Goal: Task Accomplishment & Management: Manage account settings

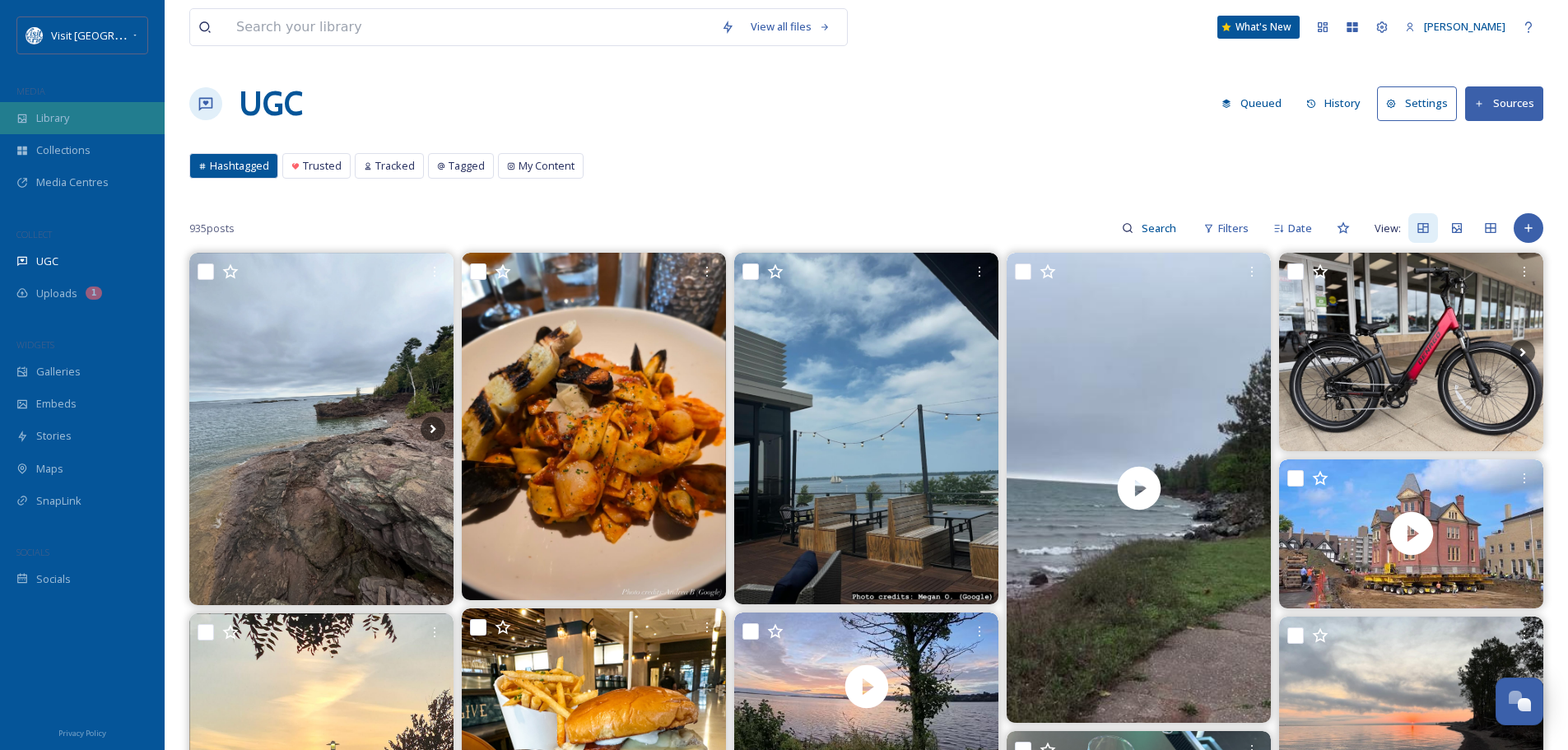
click at [61, 117] on span "Library" at bounding box center [52, 118] width 33 height 15
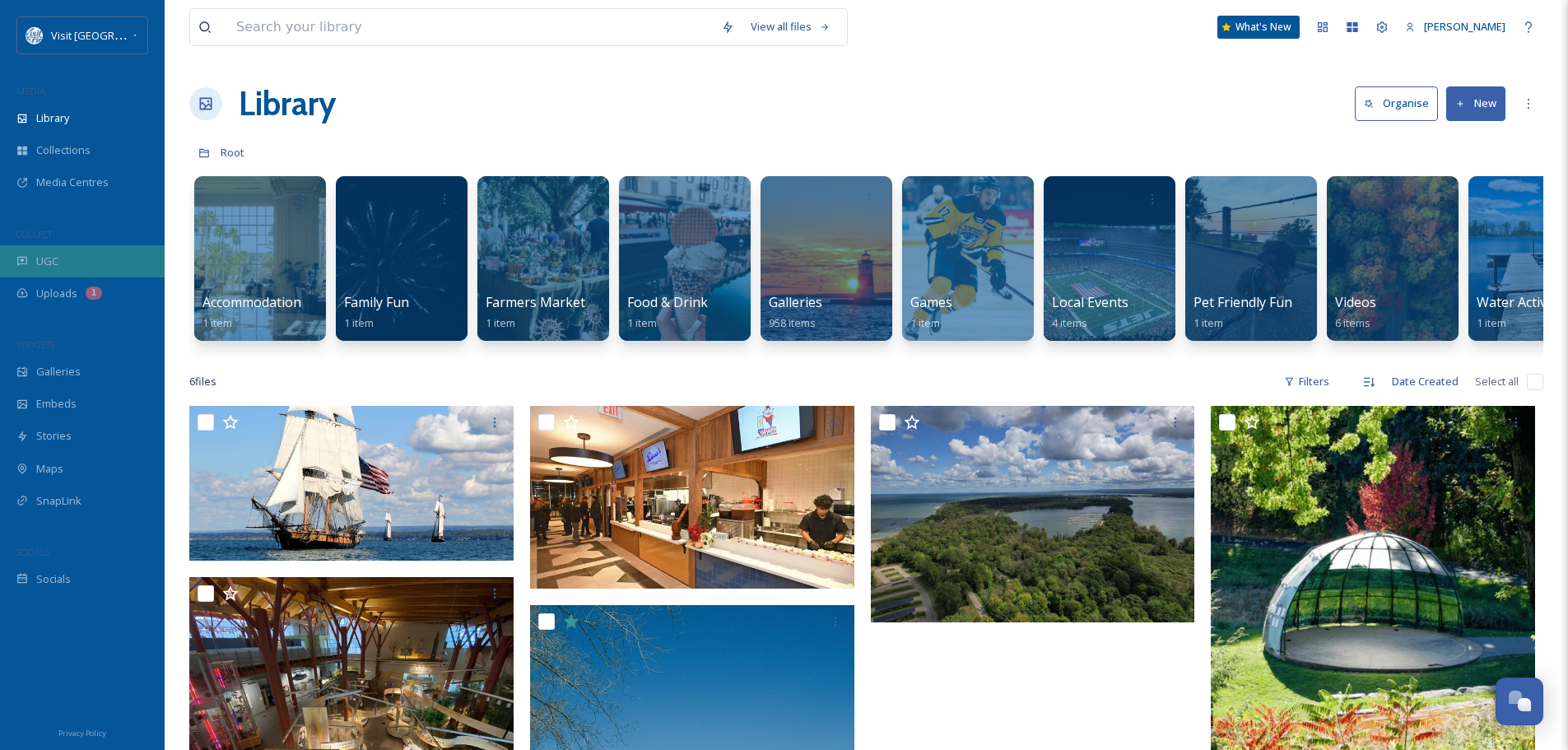
click at [38, 257] on span "UGC" at bounding box center [47, 261] width 22 height 15
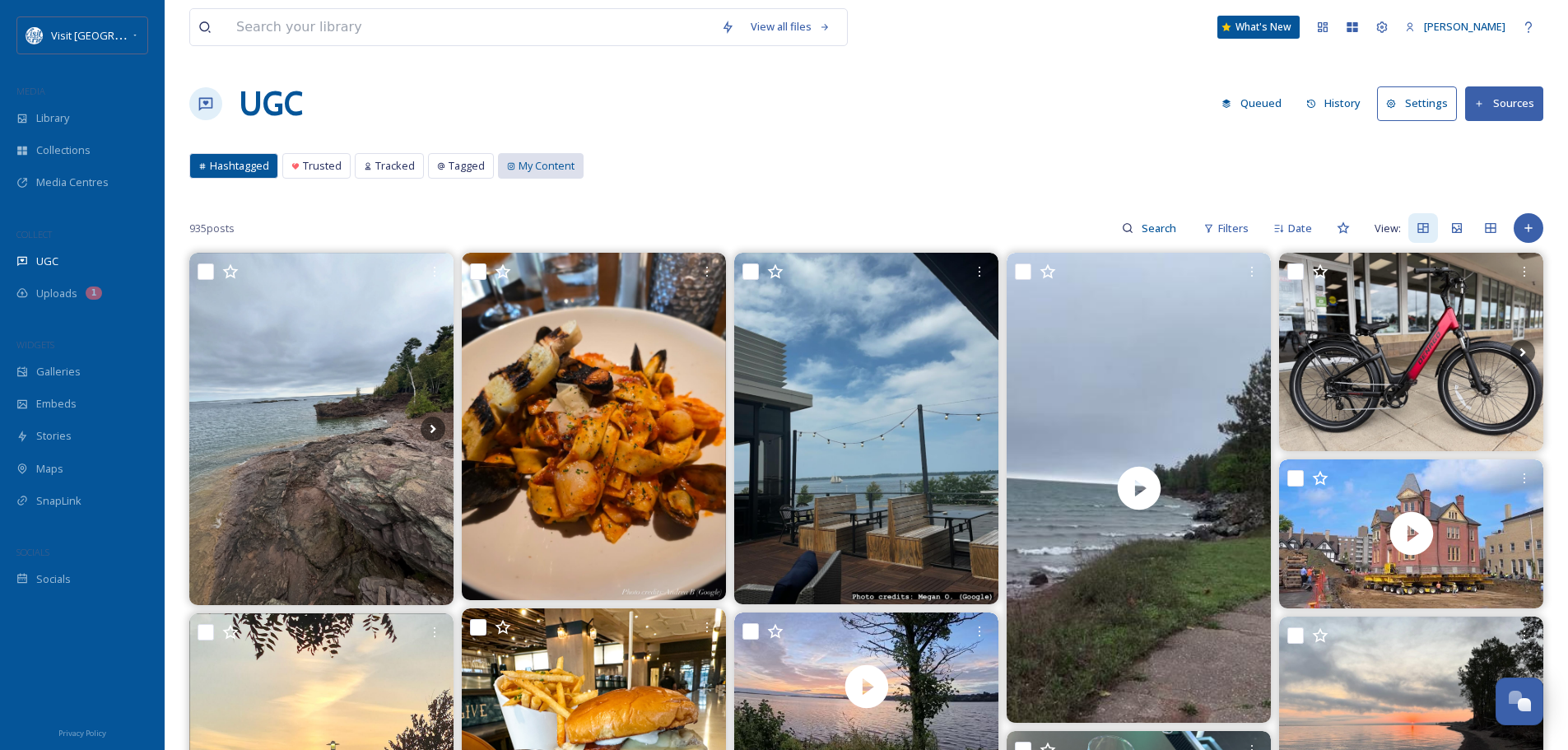
click at [524, 161] on span "My Content" at bounding box center [547, 166] width 56 height 15
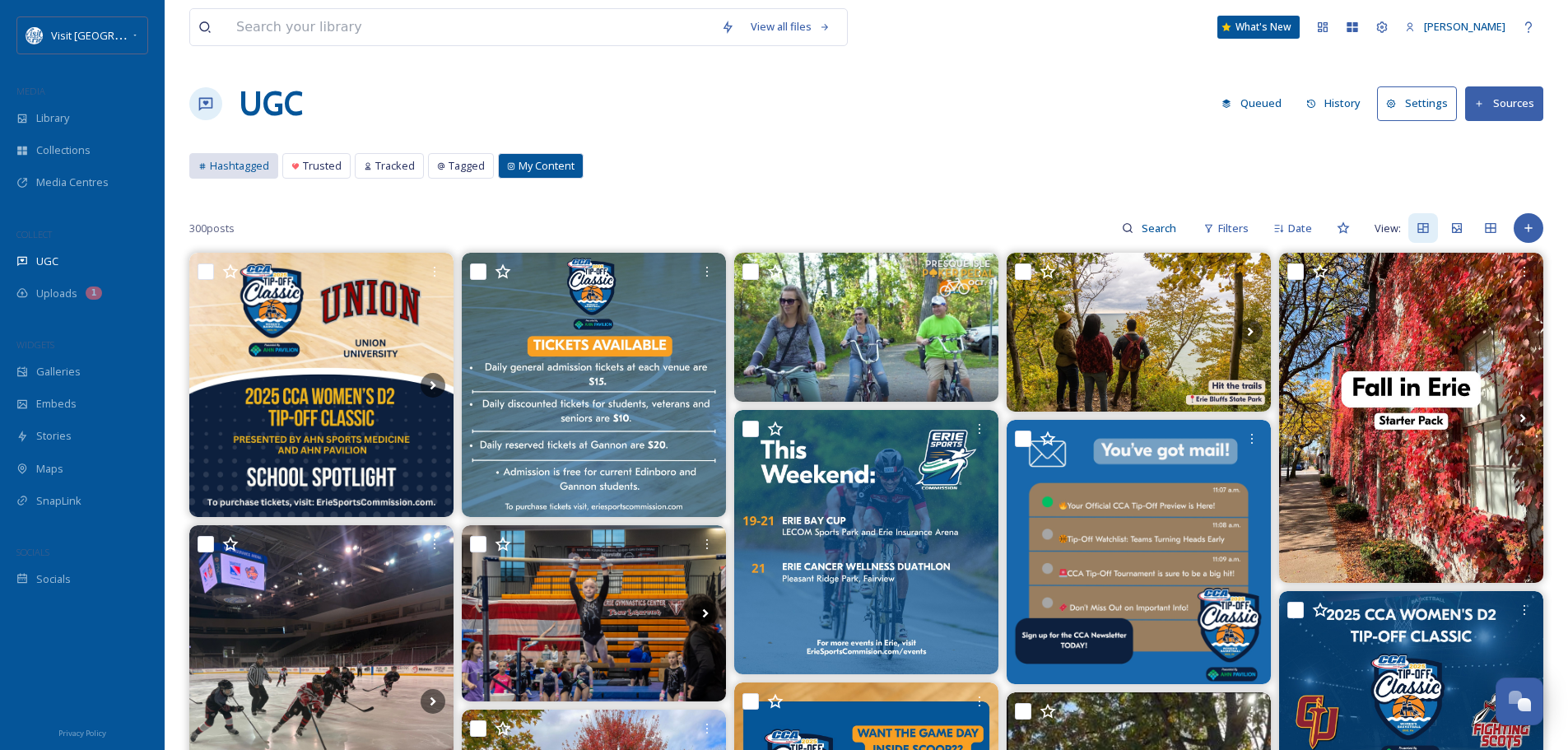
click at [242, 170] on span "Hashtagged" at bounding box center [239, 166] width 59 height 15
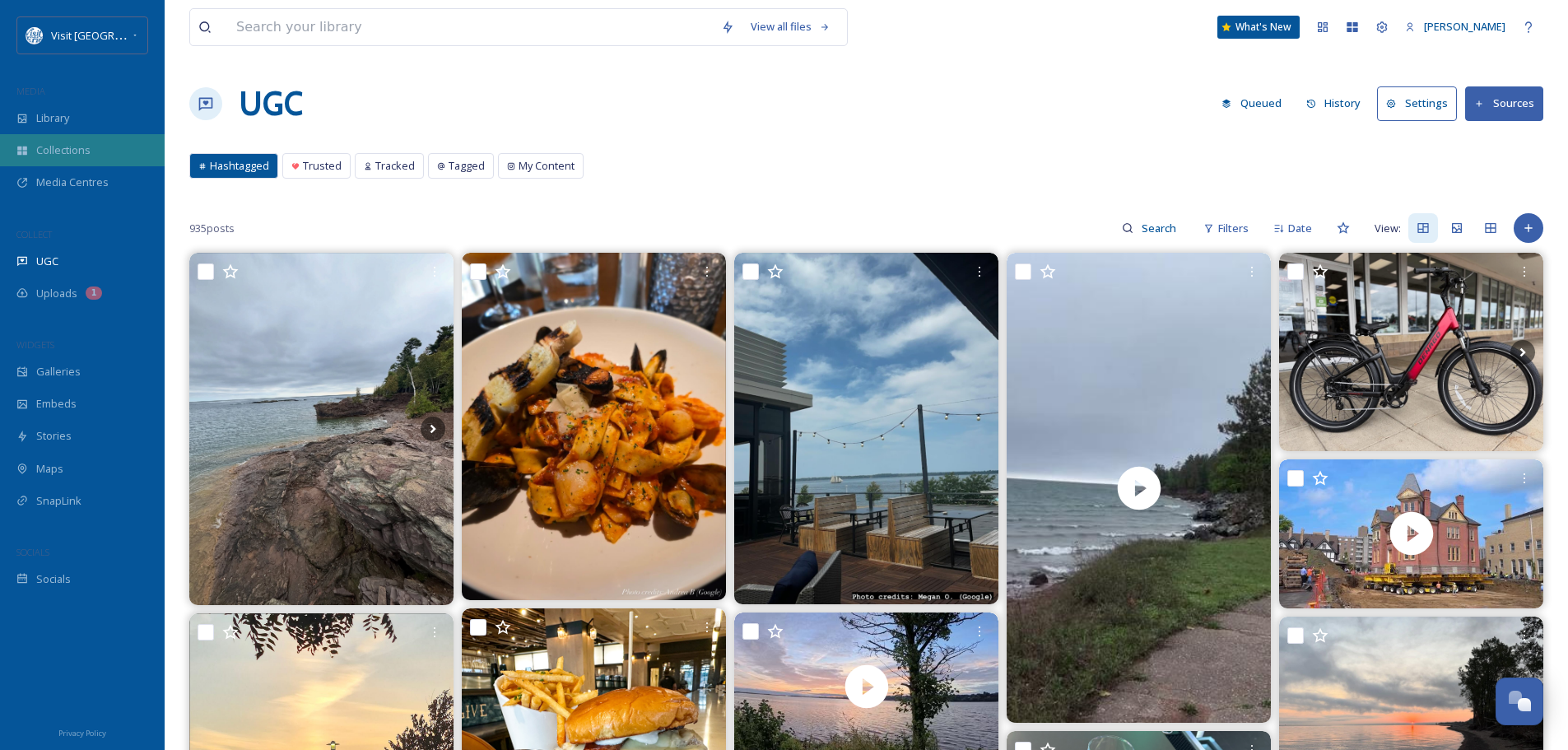
click at [90, 143] on div "Collections" at bounding box center [82, 150] width 165 height 32
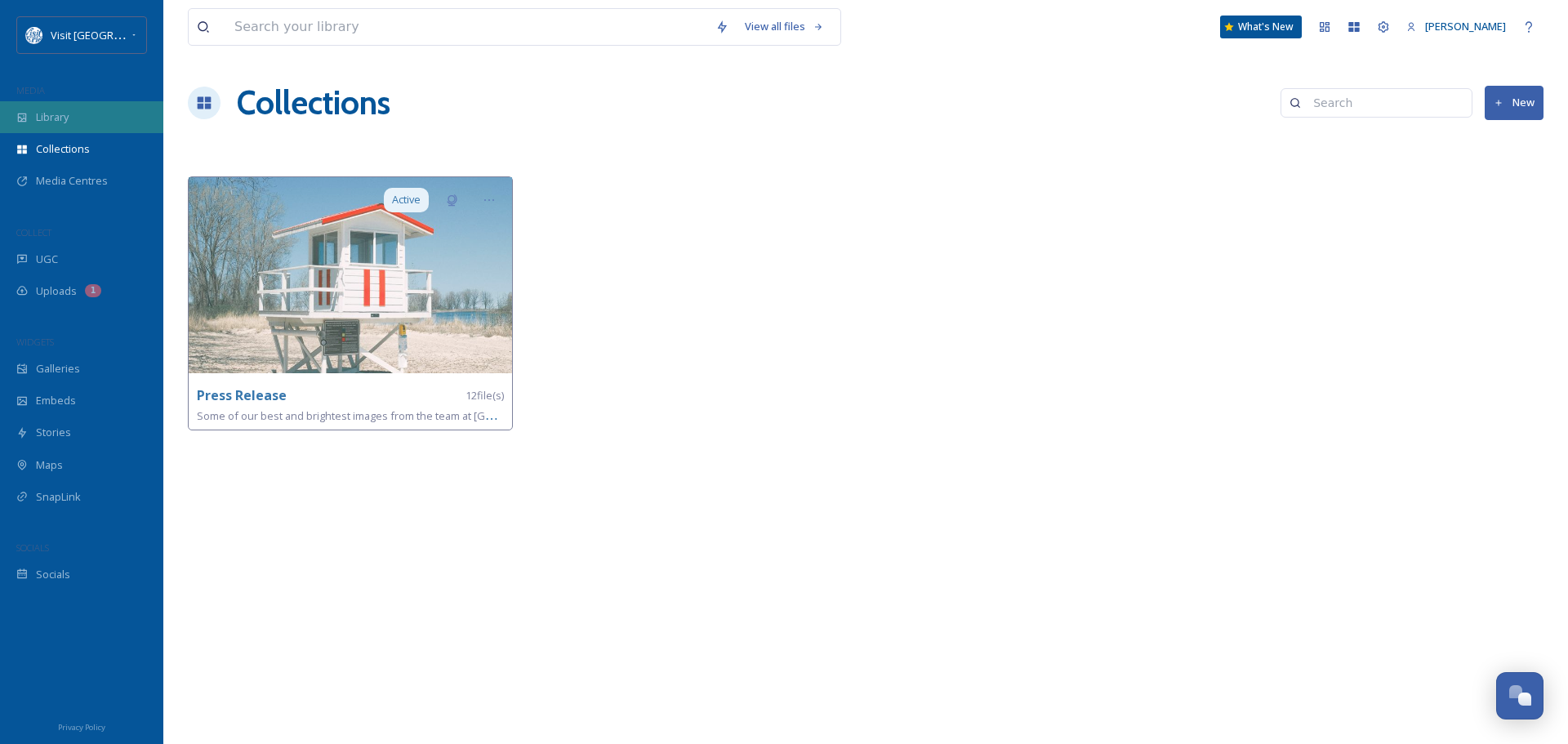
click at [81, 108] on div "Library" at bounding box center [81, 118] width 163 height 32
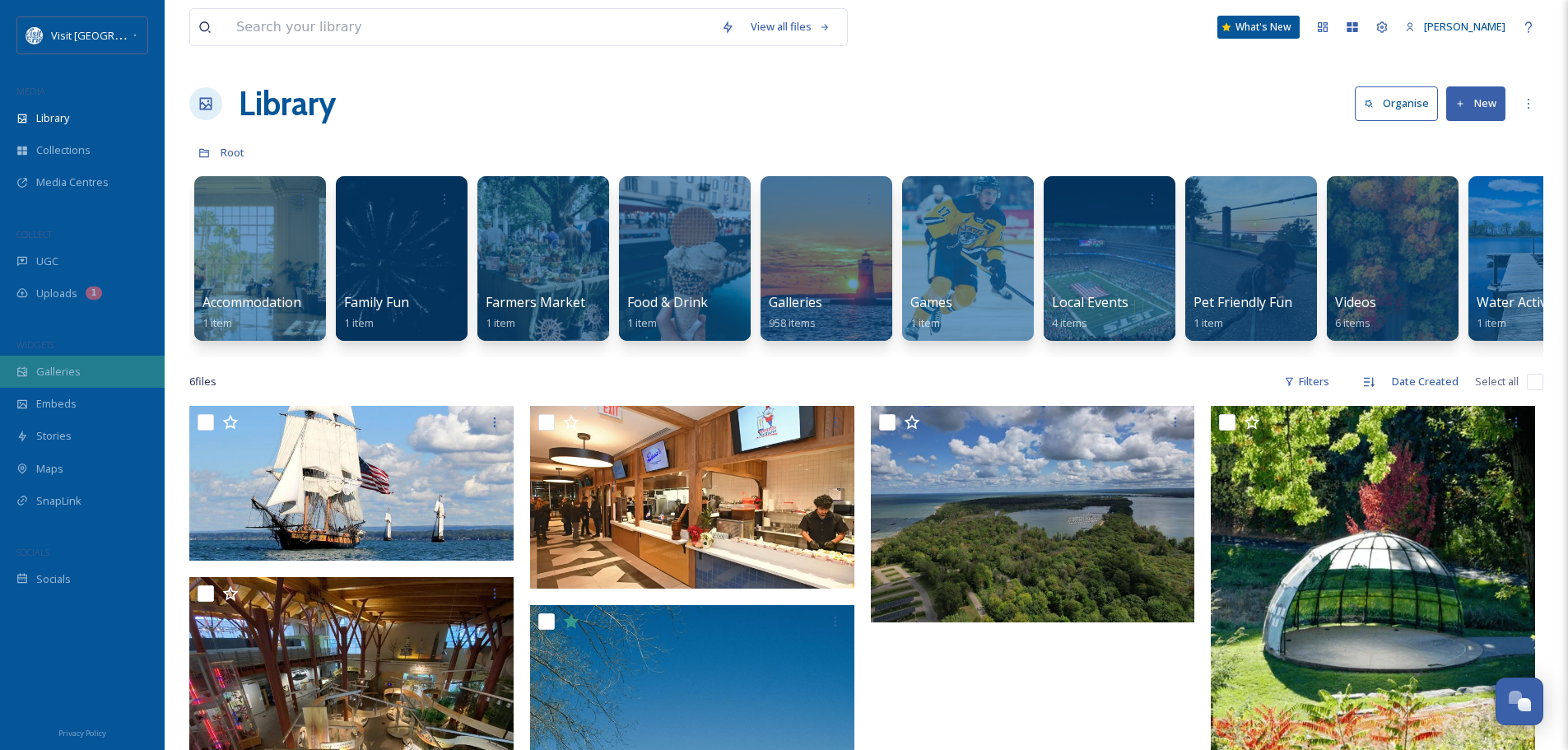
click at [67, 369] on span "Galleries" at bounding box center [58, 371] width 44 height 15
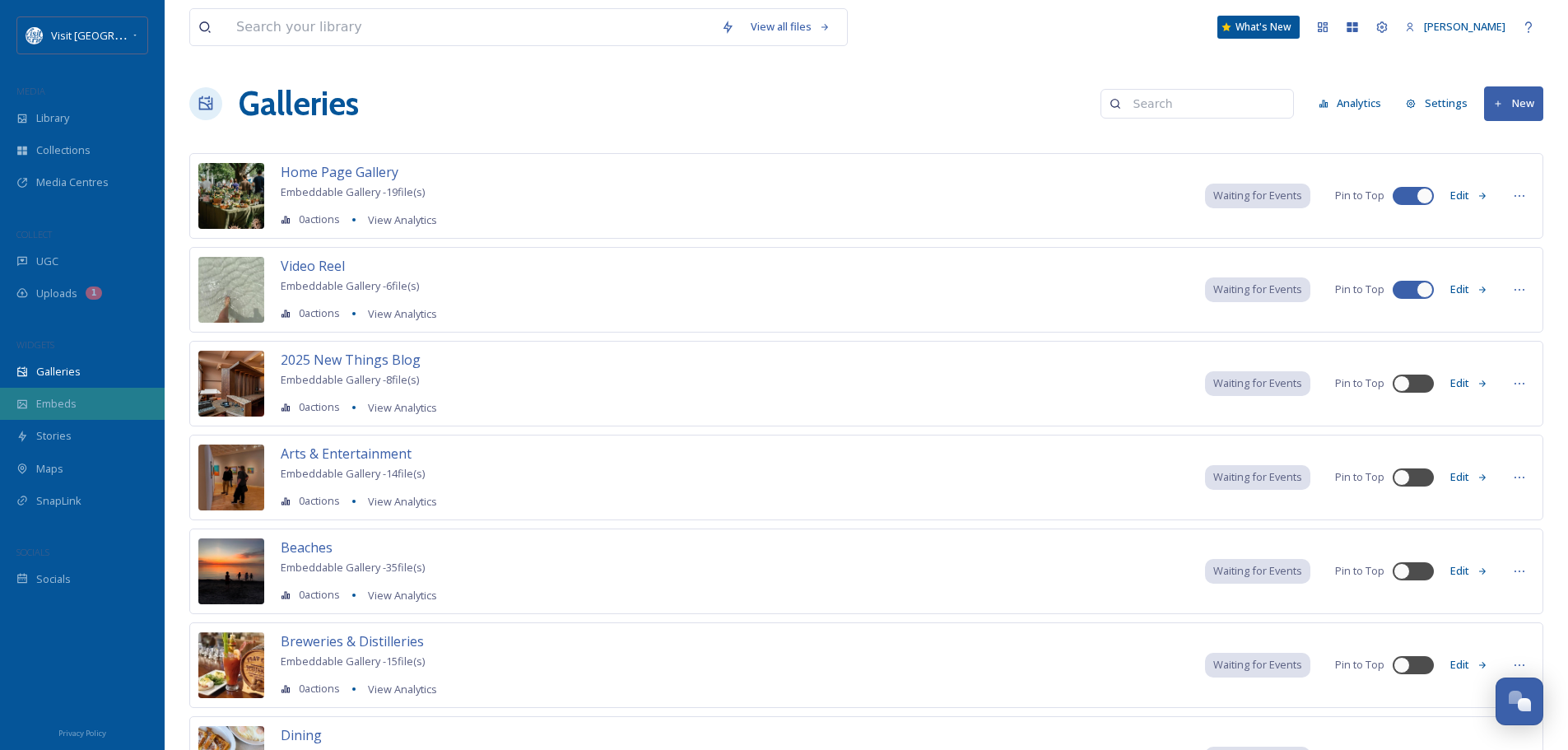
click at [61, 392] on div "Embeds" at bounding box center [82, 404] width 165 height 32
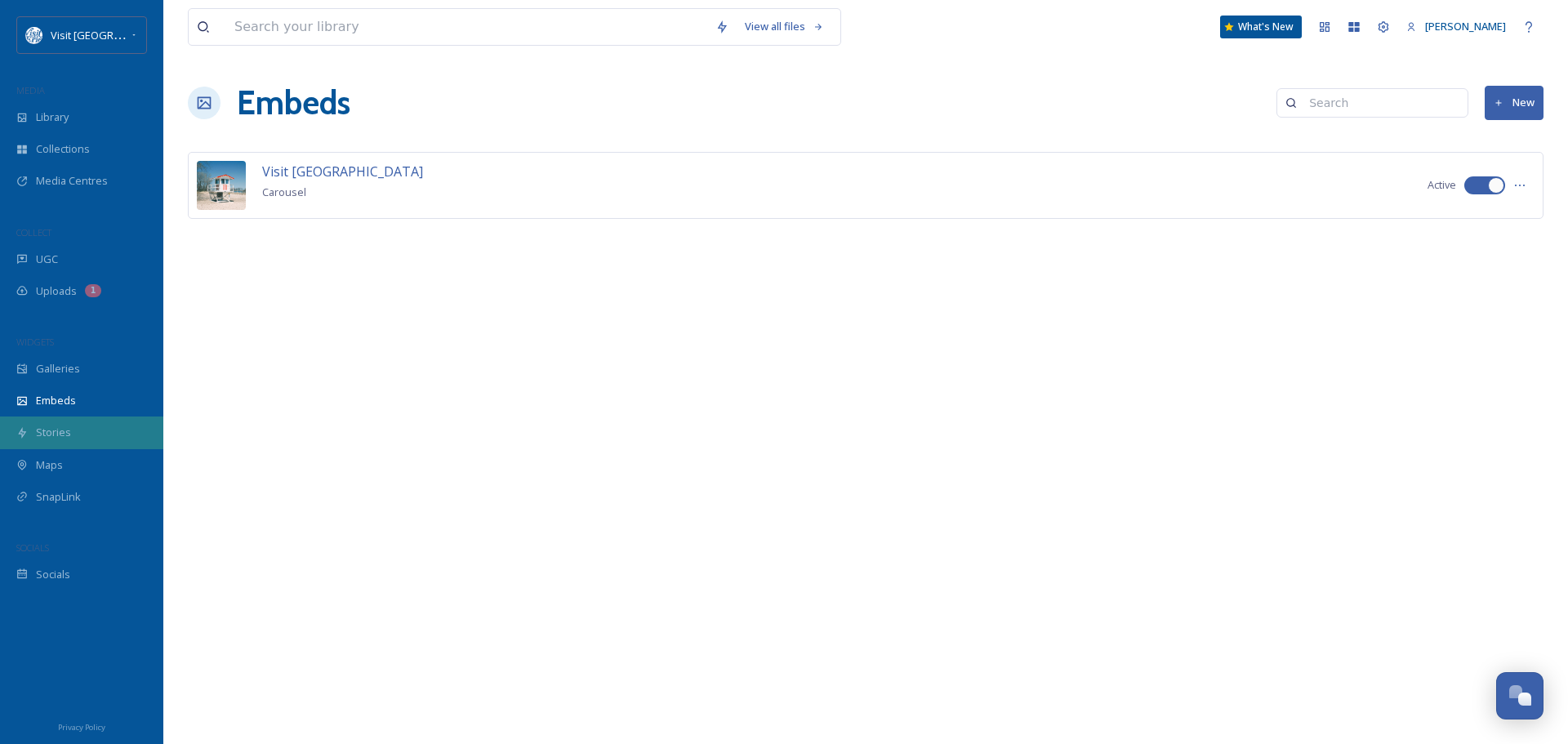
click at [61, 433] on span "Stories" at bounding box center [52, 433] width 35 height 15
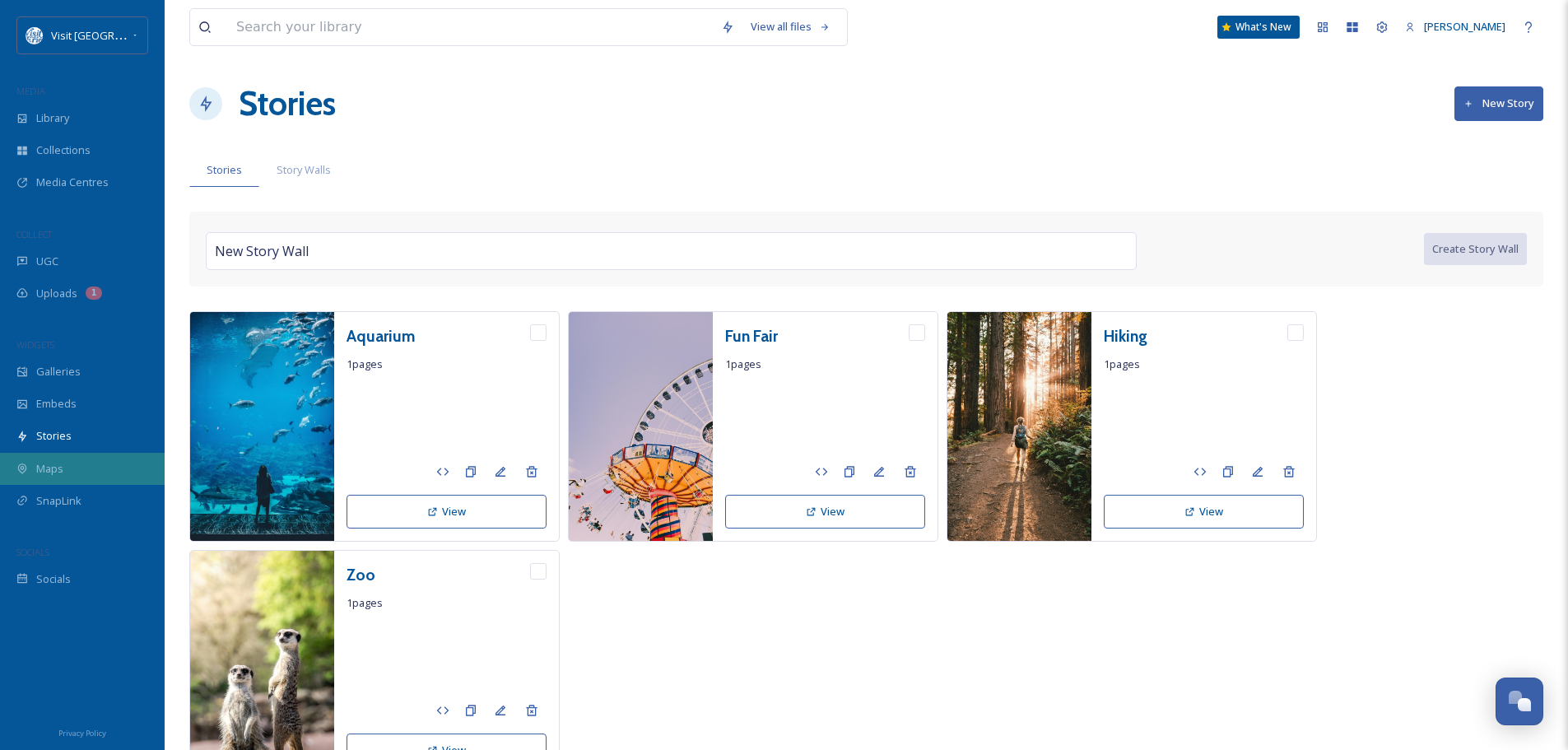
click at [61, 474] on span "Maps" at bounding box center [49, 468] width 27 height 15
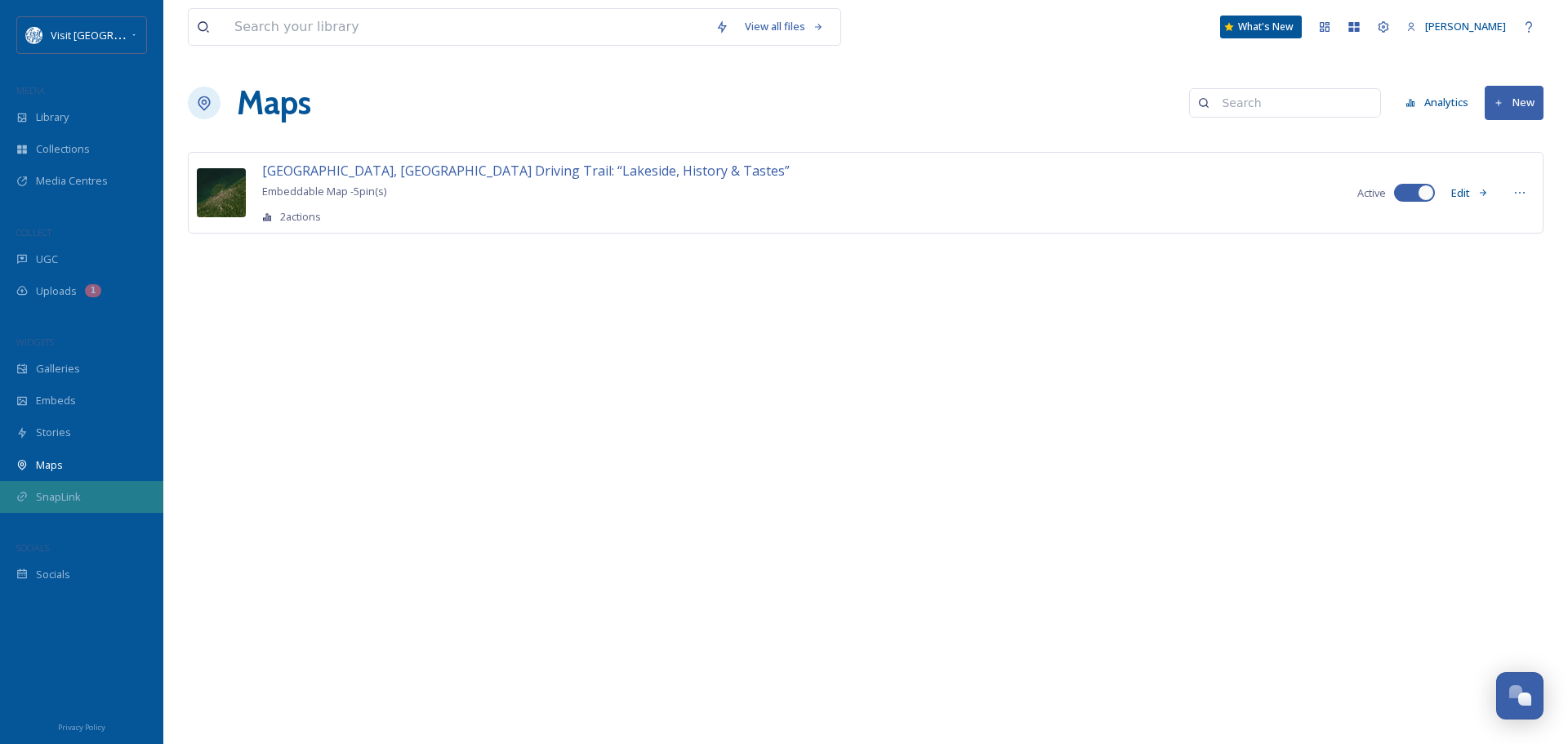
click at [70, 497] on span "SnapLink" at bounding box center [58, 497] width 45 height 15
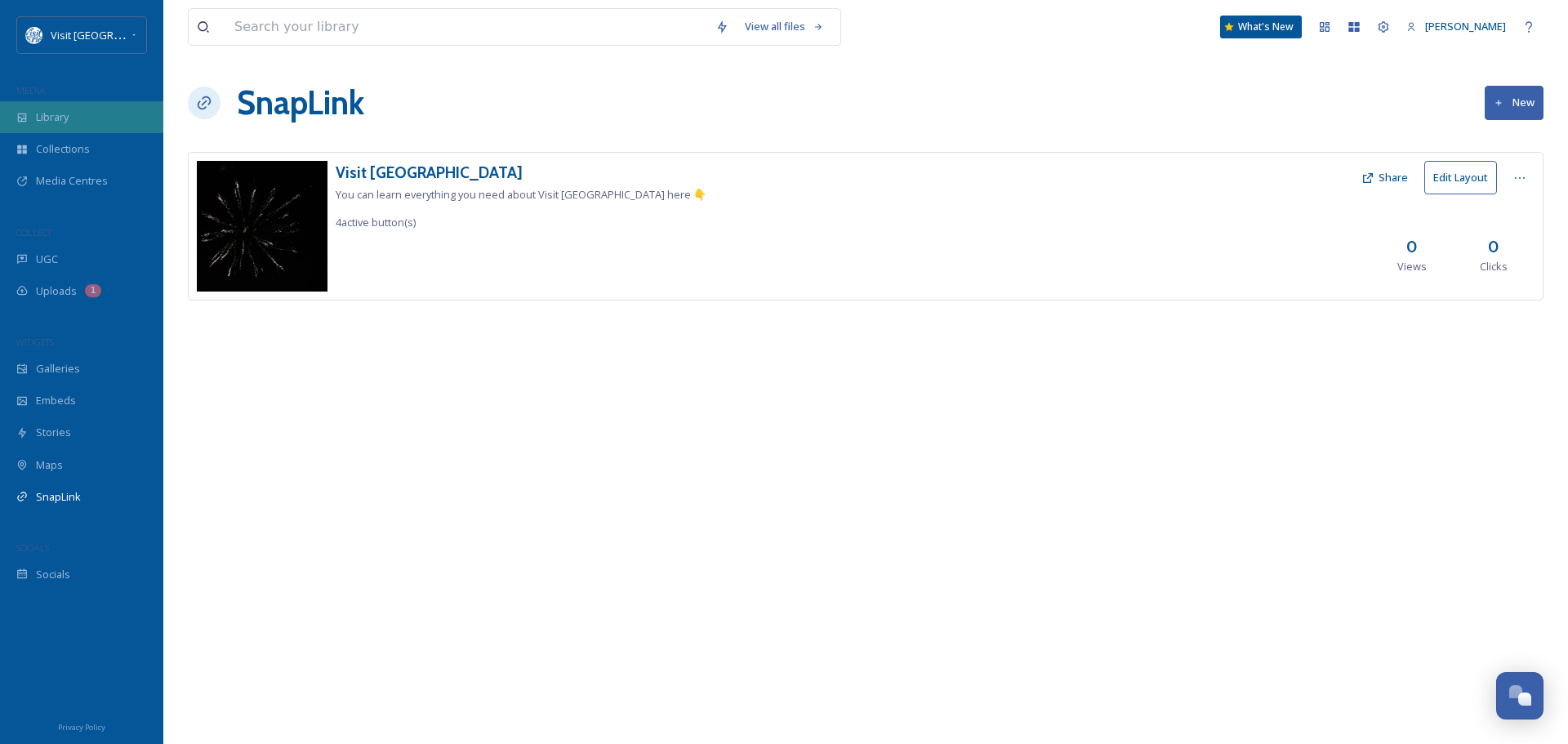
click at [74, 126] on div "Library" at bounding box center [81, 118] width 163 height 32
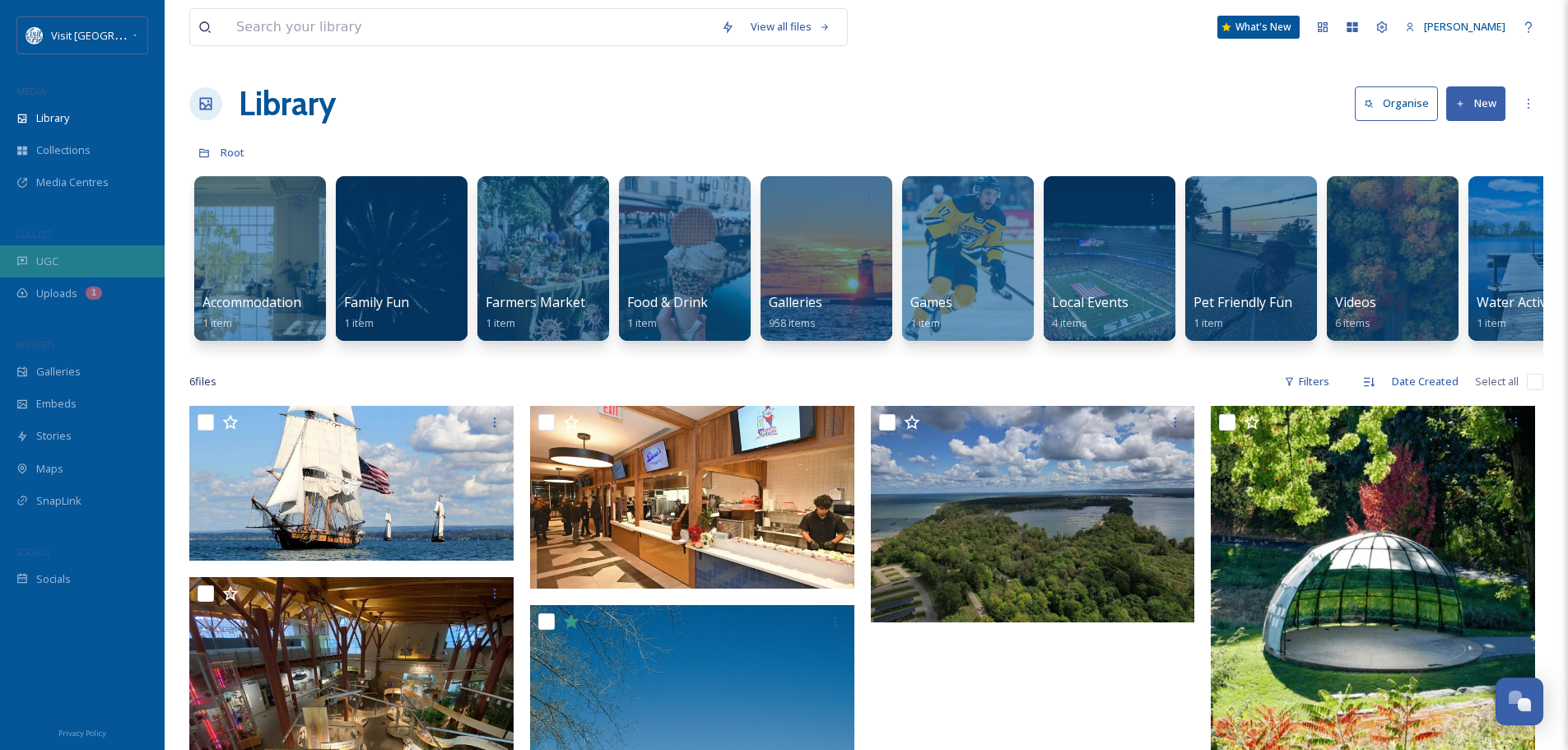
click at [59, 261] on div "UGC" at bounding box center [82, 262] width 165 height 32
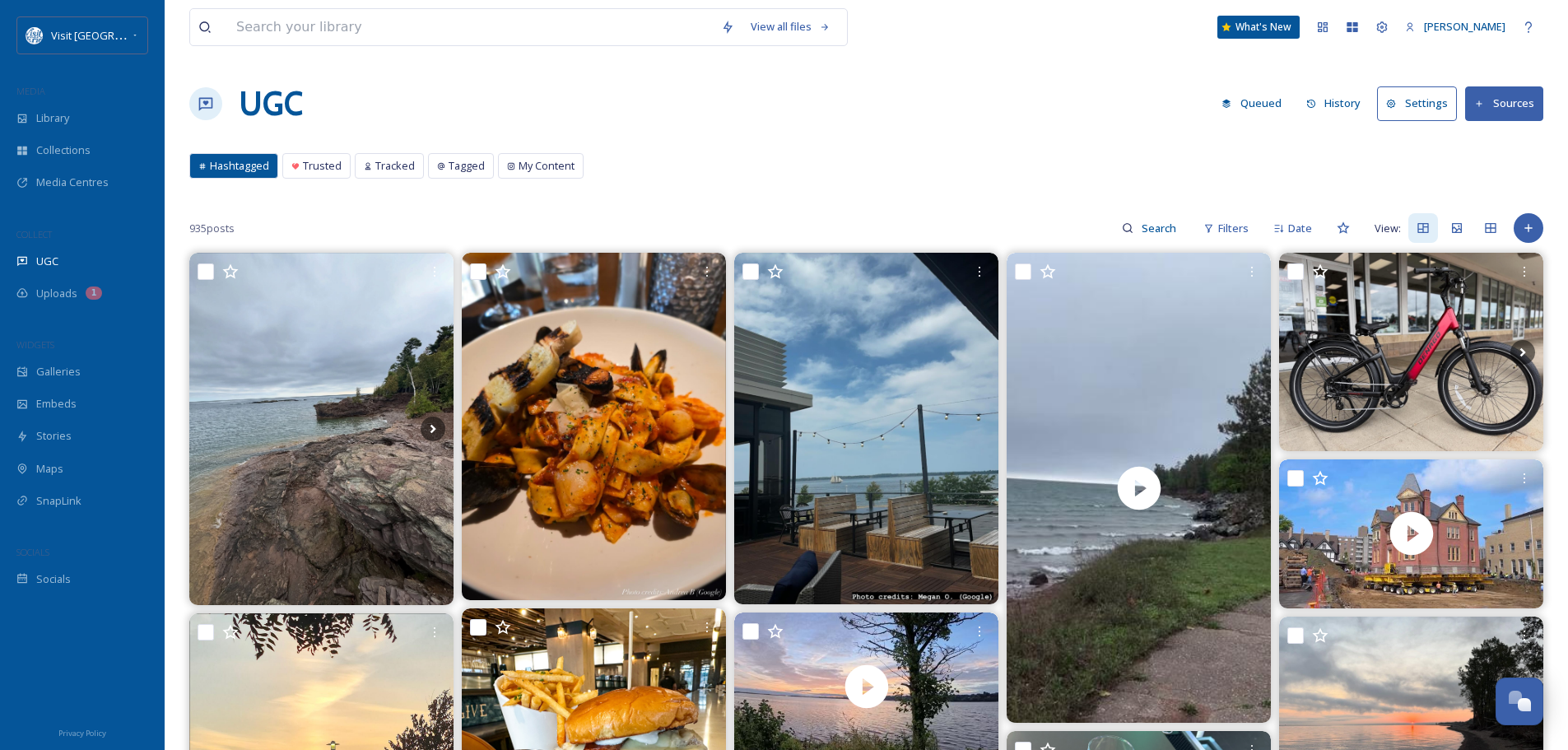
click at [1327, 96] on button "History" at bounding box center [1334, 103] width 72 height 32
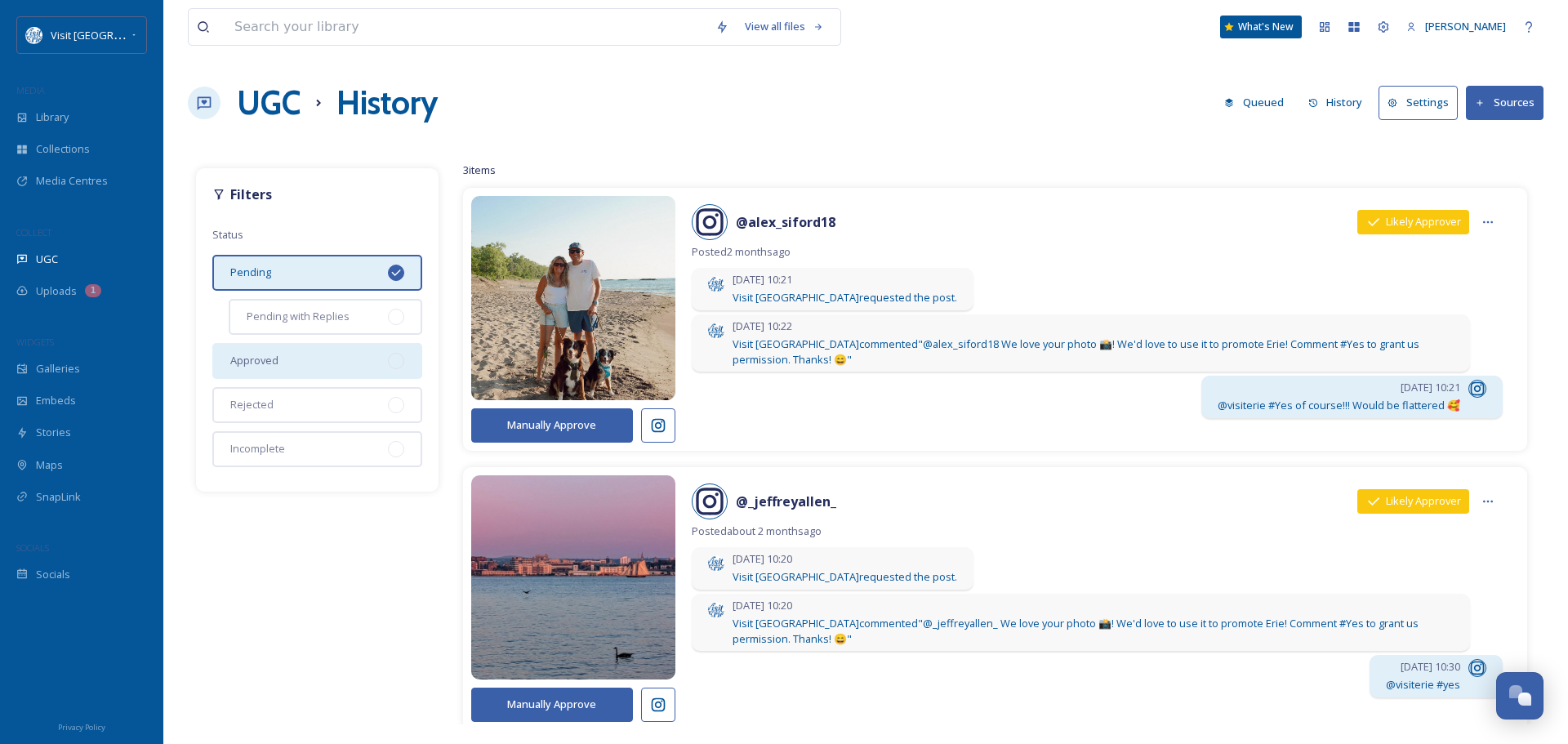
click at [267, 367] on span "Approved" at bounding box center [254, 361] width 48 height 15
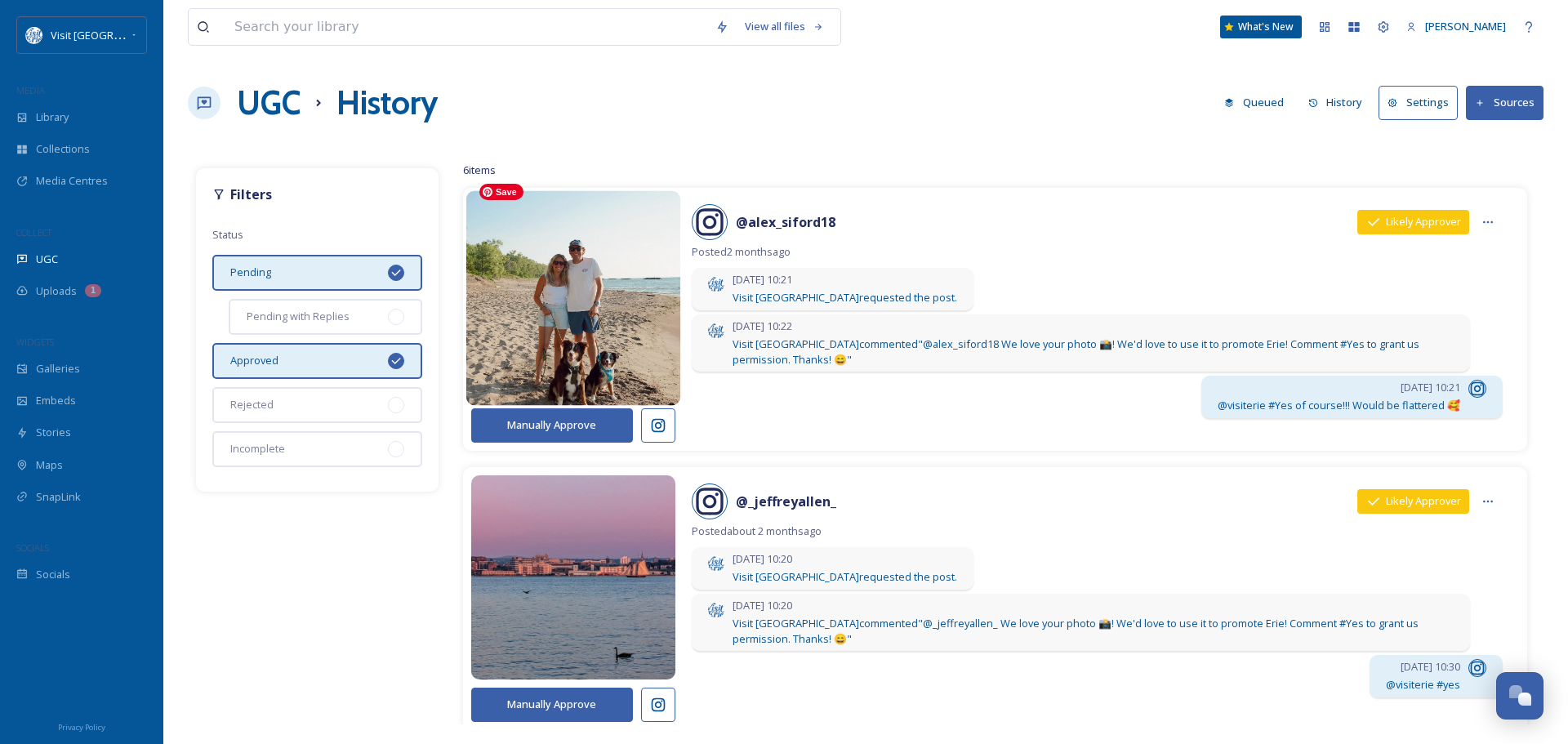
click at [624, 318] on img at bounding box center [573, 299] width 215 height 257
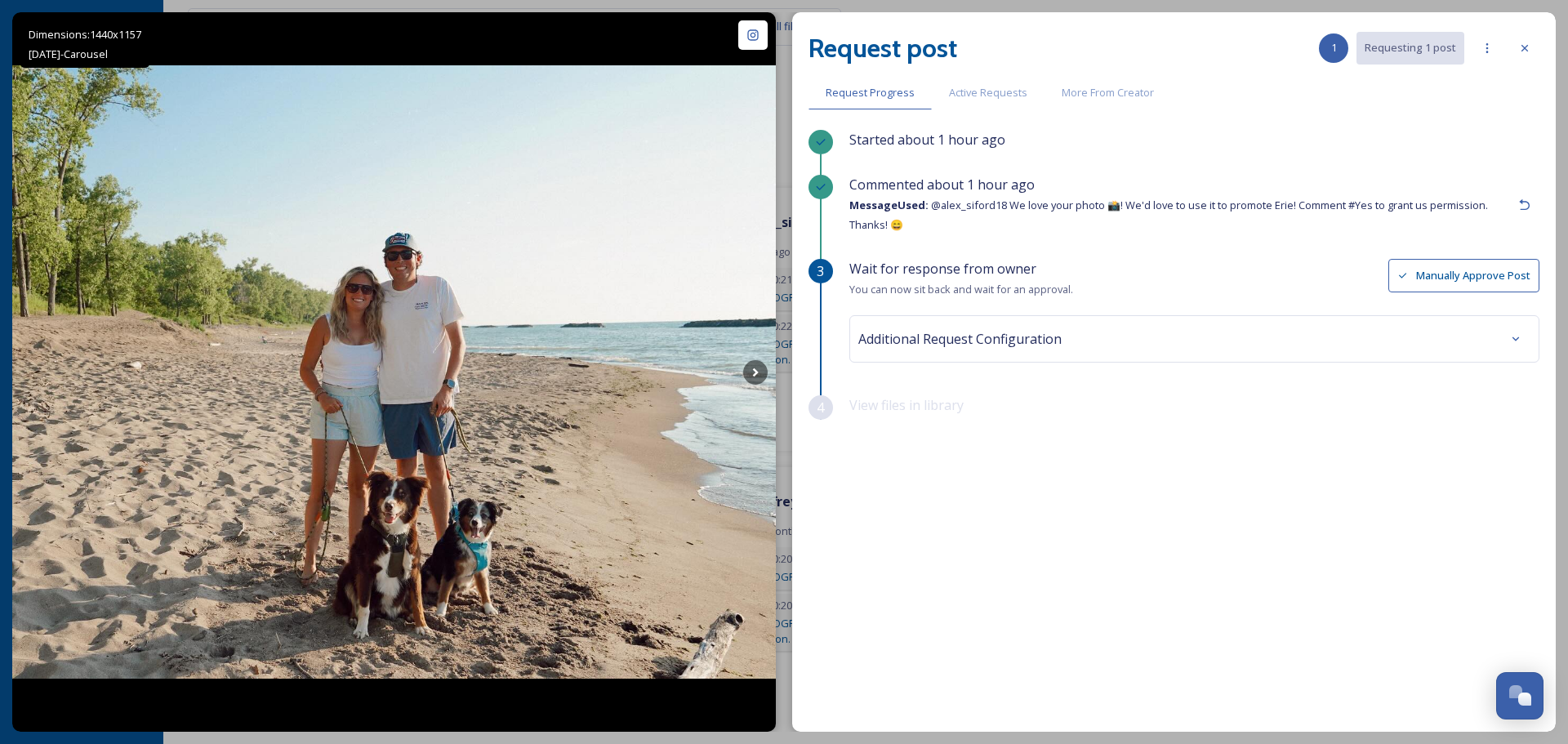
click at [1446, 278] on button "Manually Approve Post" at bounding box center [1463, 276] width 151 height 34
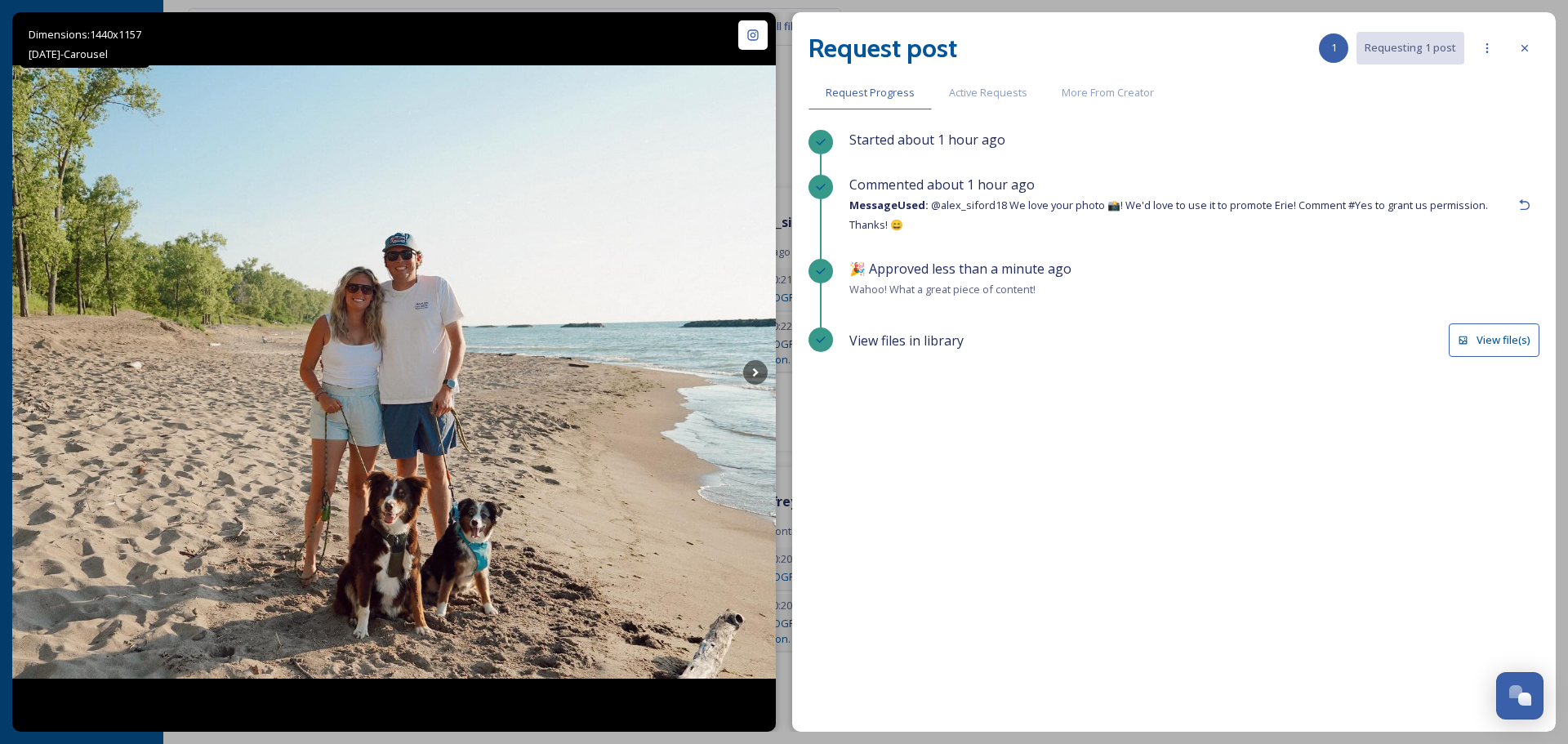
click at [1475, 341] on button "View file(s)" at bounding box center [1494, 340] width 91 height 34
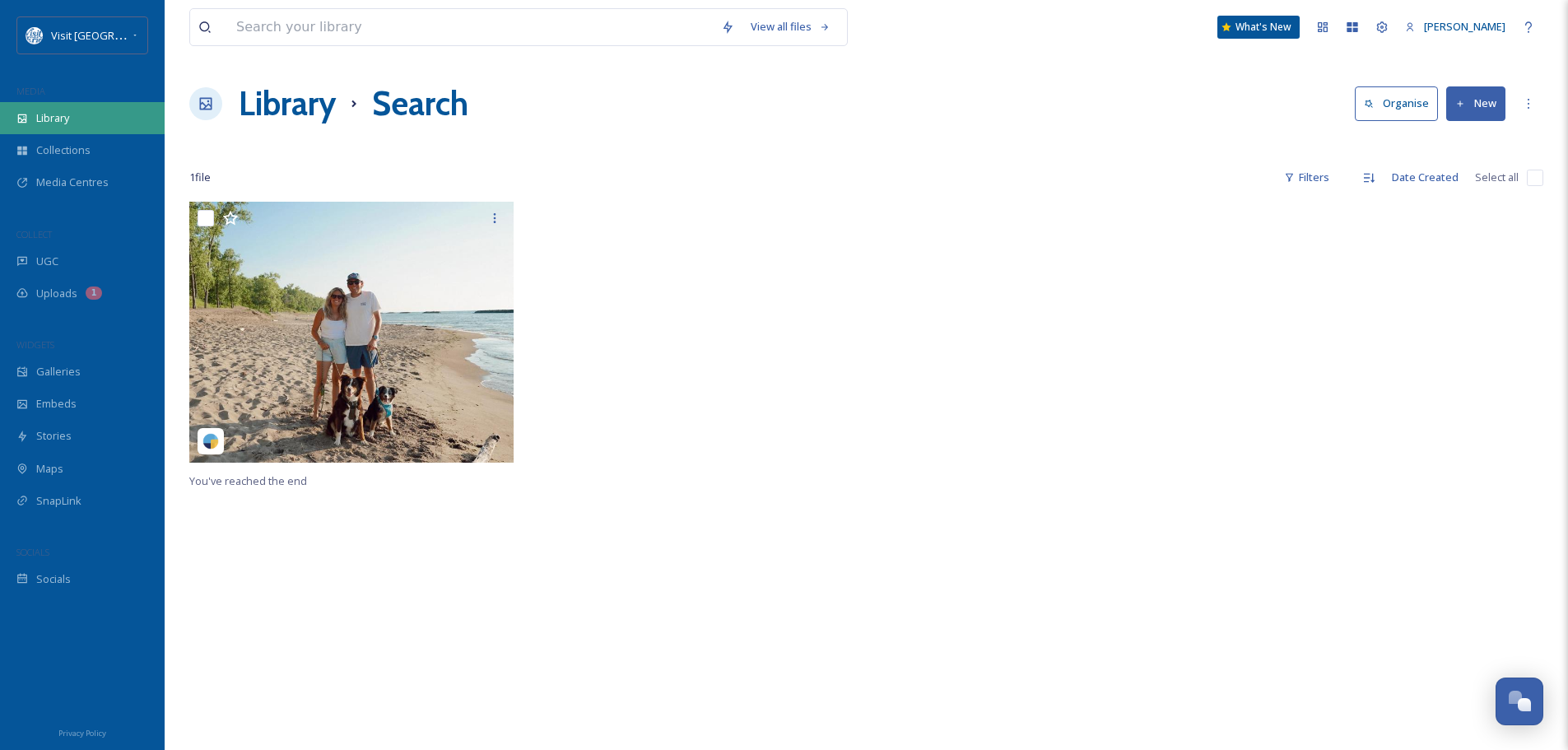
click at [43, 115] on span "Library" at bounding box center [52, 118] width 33 height 15
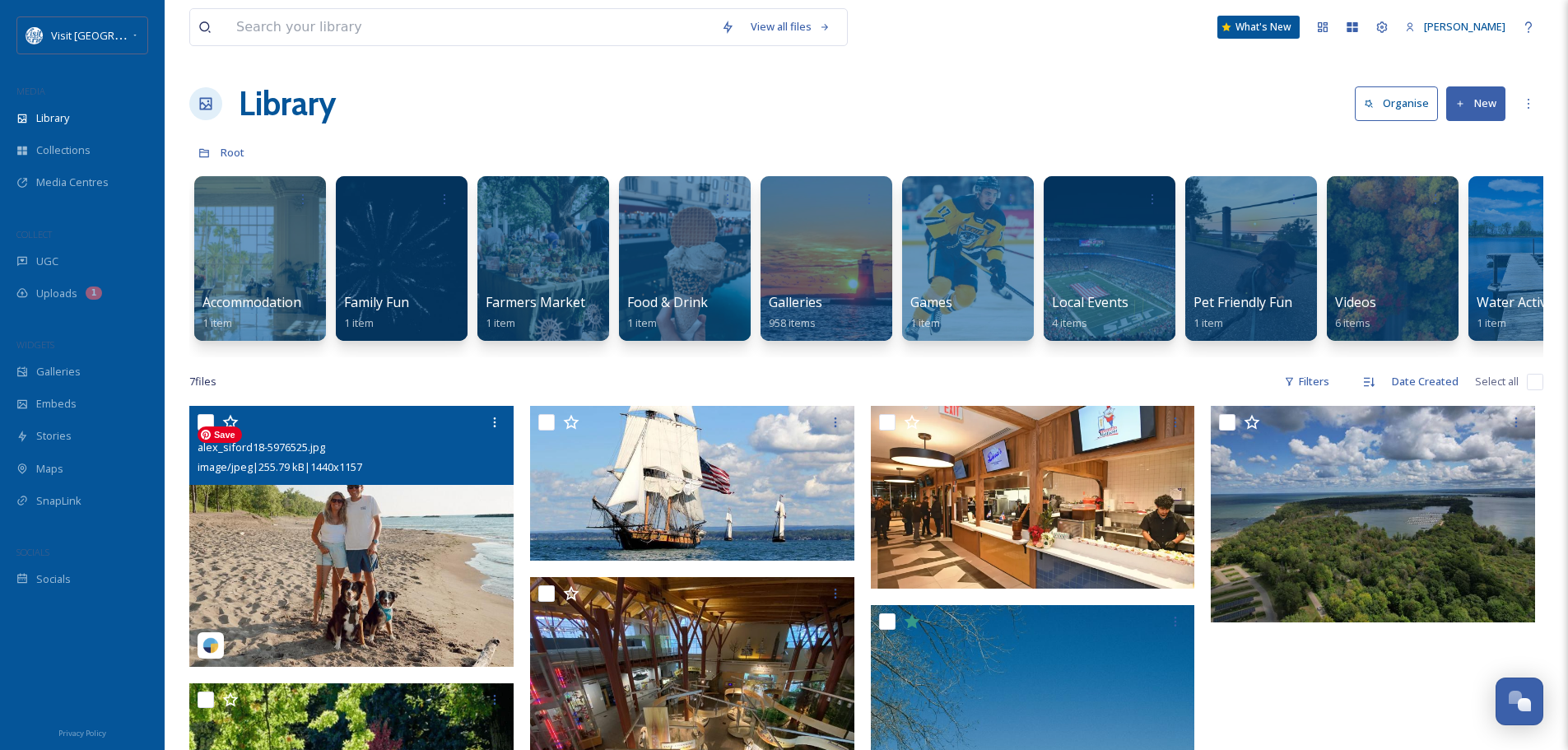
click at [397, 559] on img at bounding box center [351, 536] width 324 height 260
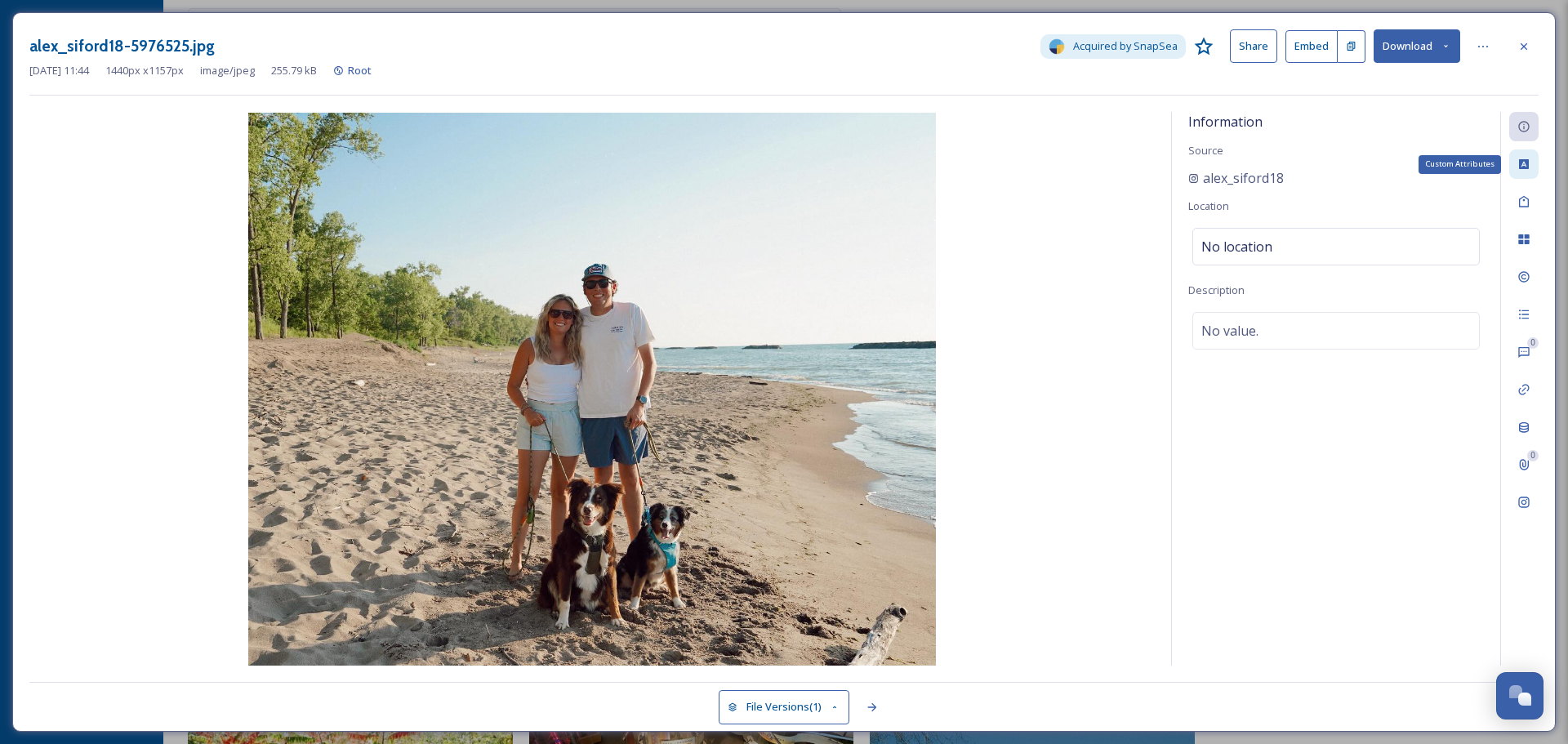
click at [1521, 160] on icon at bounding box center [1524, 164] width 10 height 10
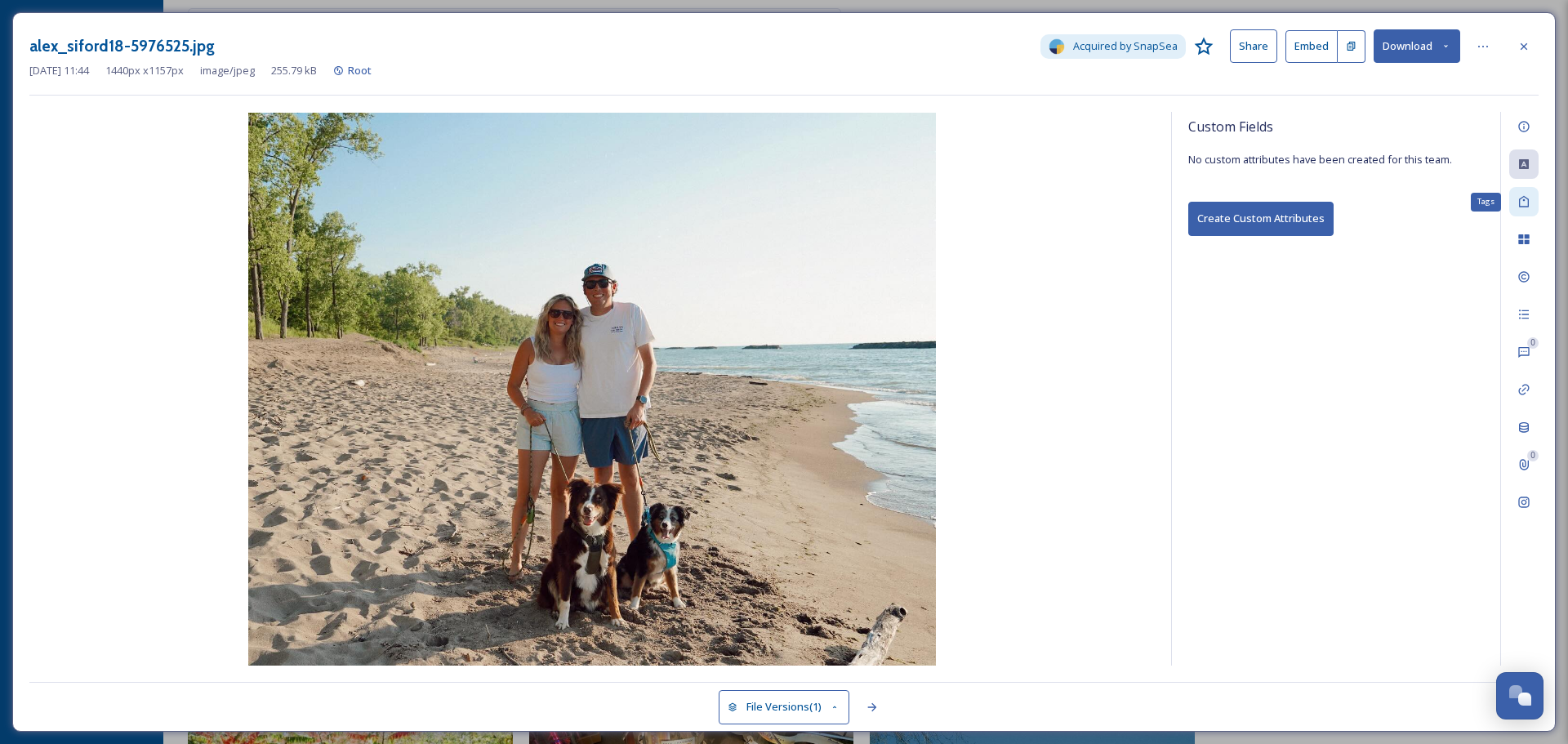
click at [1523, 204] on icon at bounding box center [1523, 201] width 13 height 13
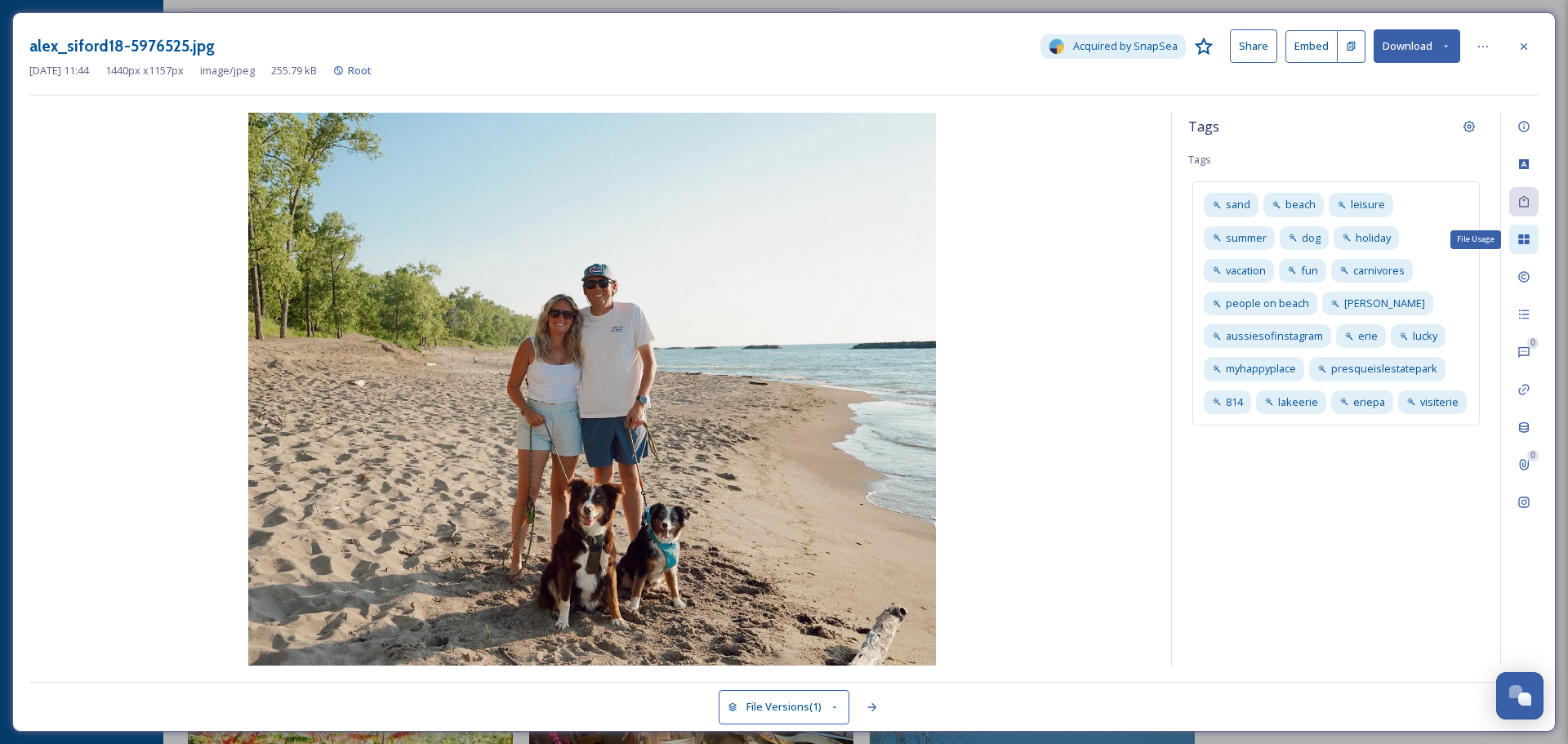
click at [1531, 240] on div "File Usage" at bounding box center [1523, 239] width 30 height 30
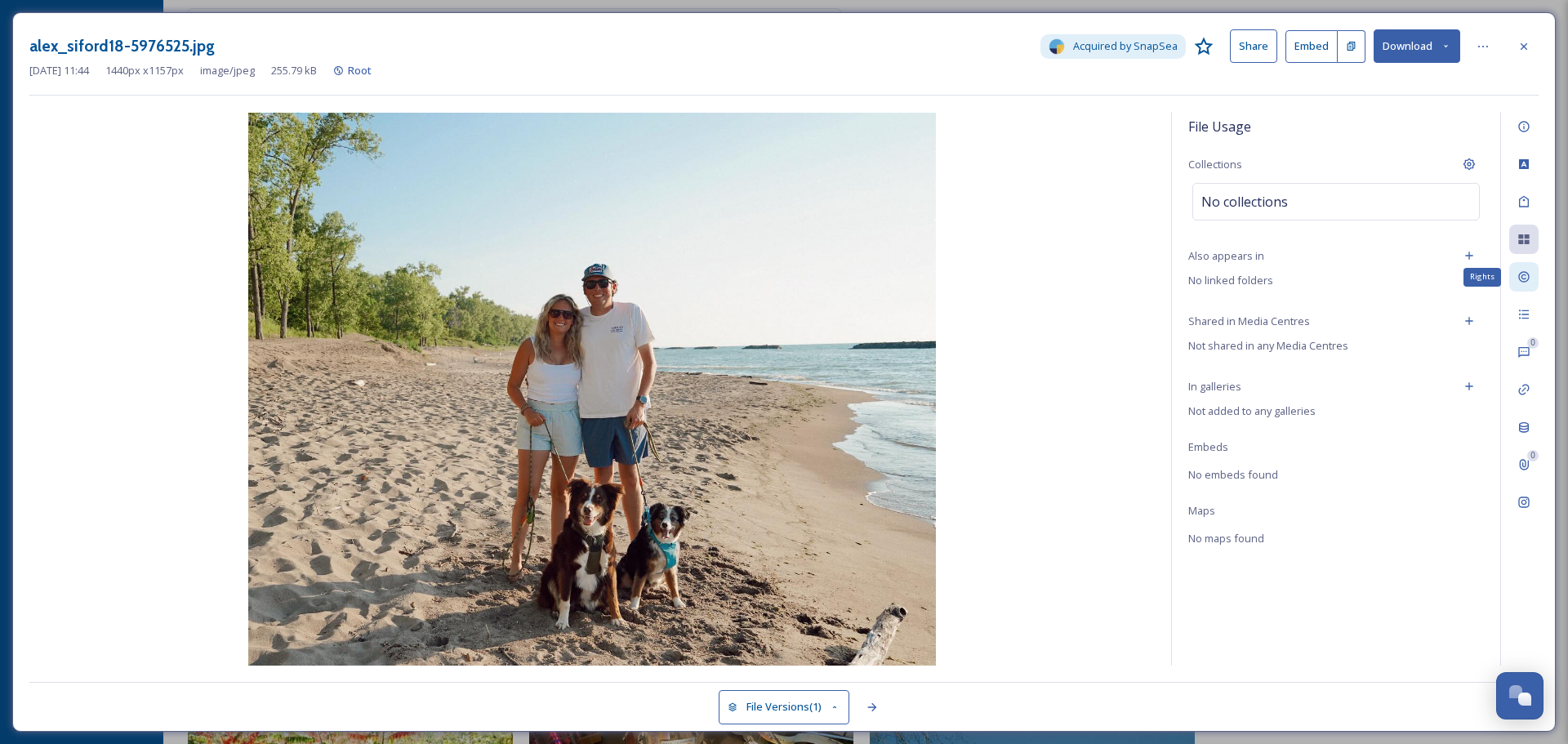
click at [1522, 275] on icon at bounding box center [1523, 277] width 11 height 11
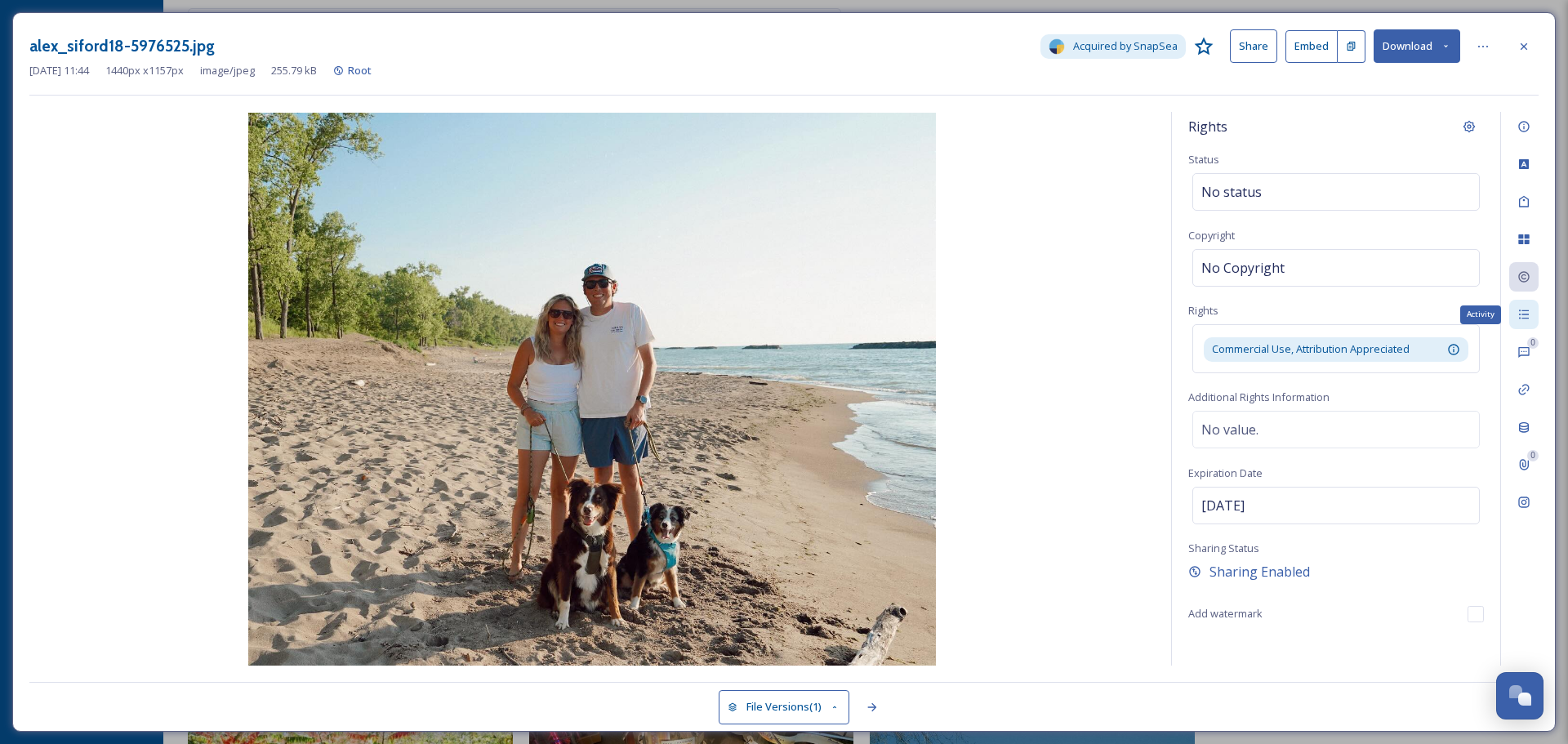
click at [1530, 312] on div "Activity" at bounding box center [1523, 314] width 30 height 30
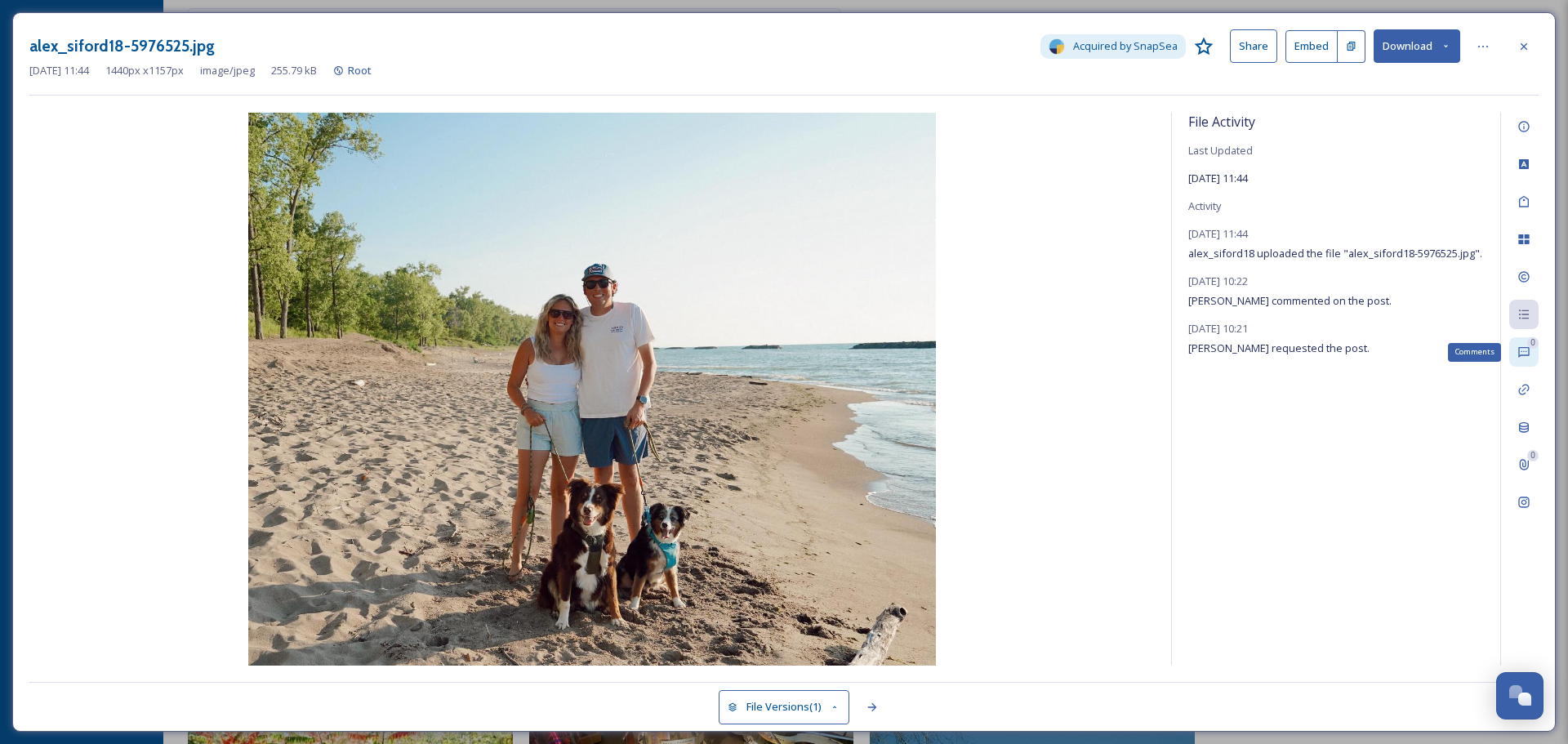
click at [1522, 356] on icon at bounding box center [1523, 352] width 11 height 11
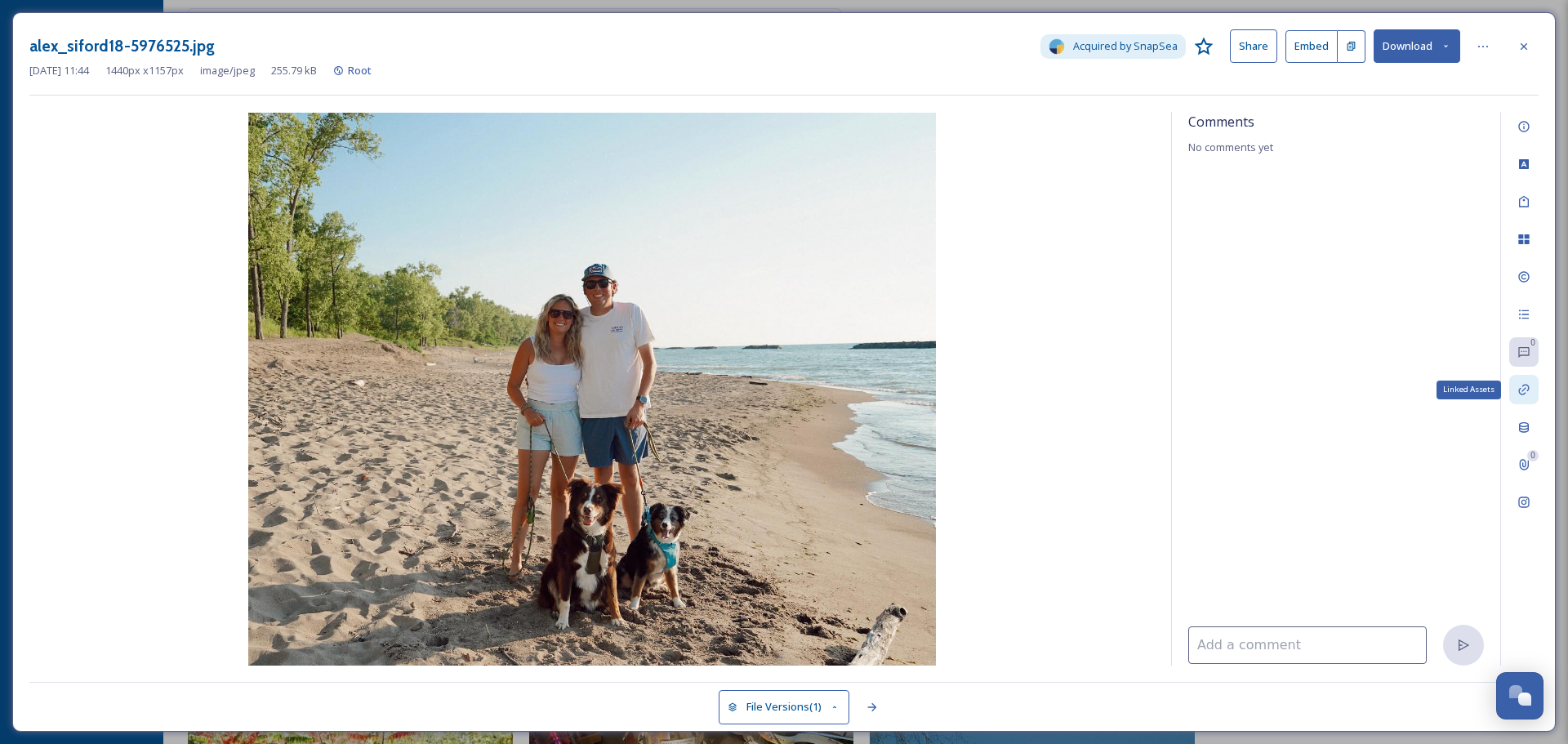
click at [1522, 394] on icon at bounding box center [1523, 389] width 13 height 13
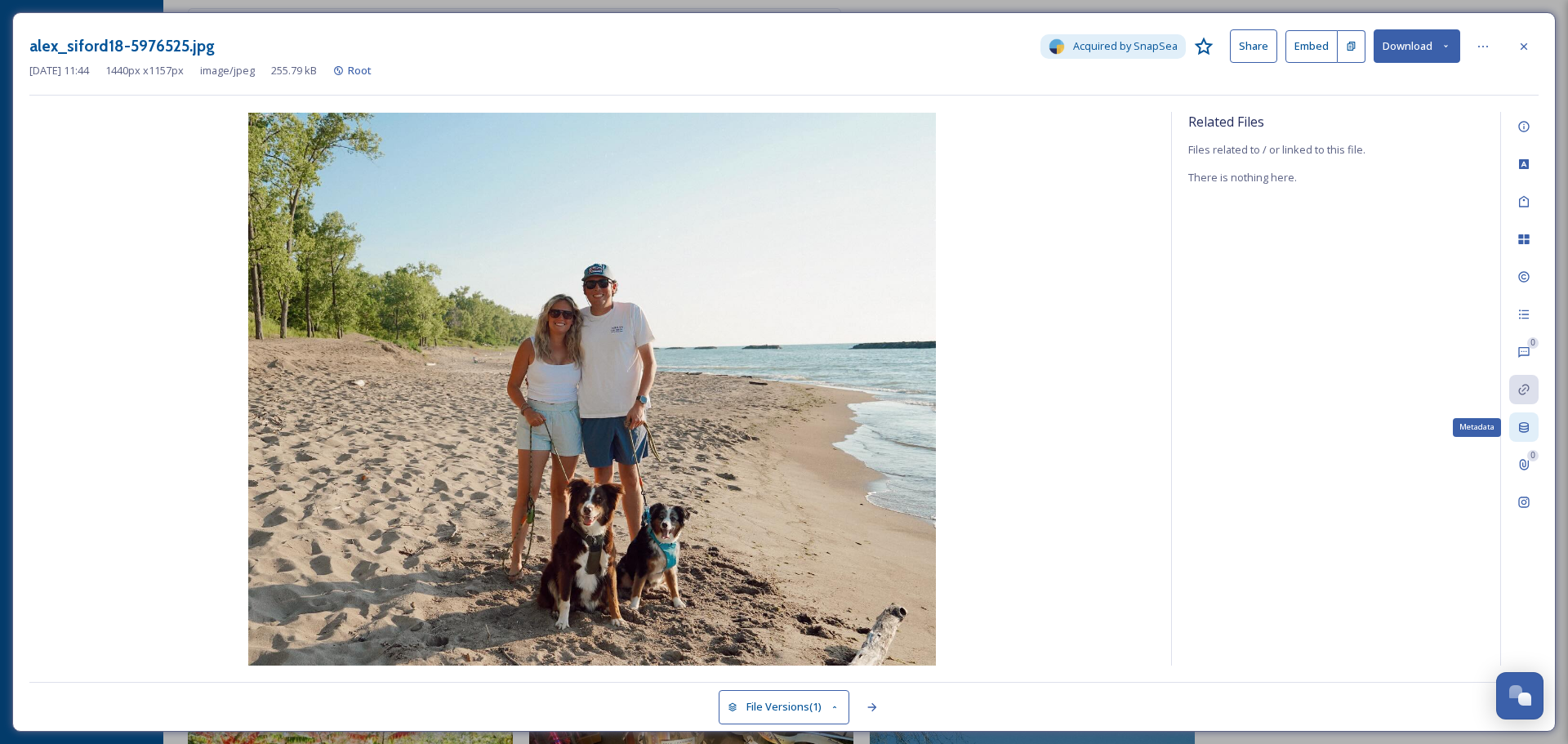
click at [1521, 423] on icon at bounding box center [1524, 427] width 10 height 11
click at [1527, 466] on icon at bounding box center [1523, 464] width 13 height 13
click at [1519, 47] on icon at bounding box center [1523, 46] width 13 height 13
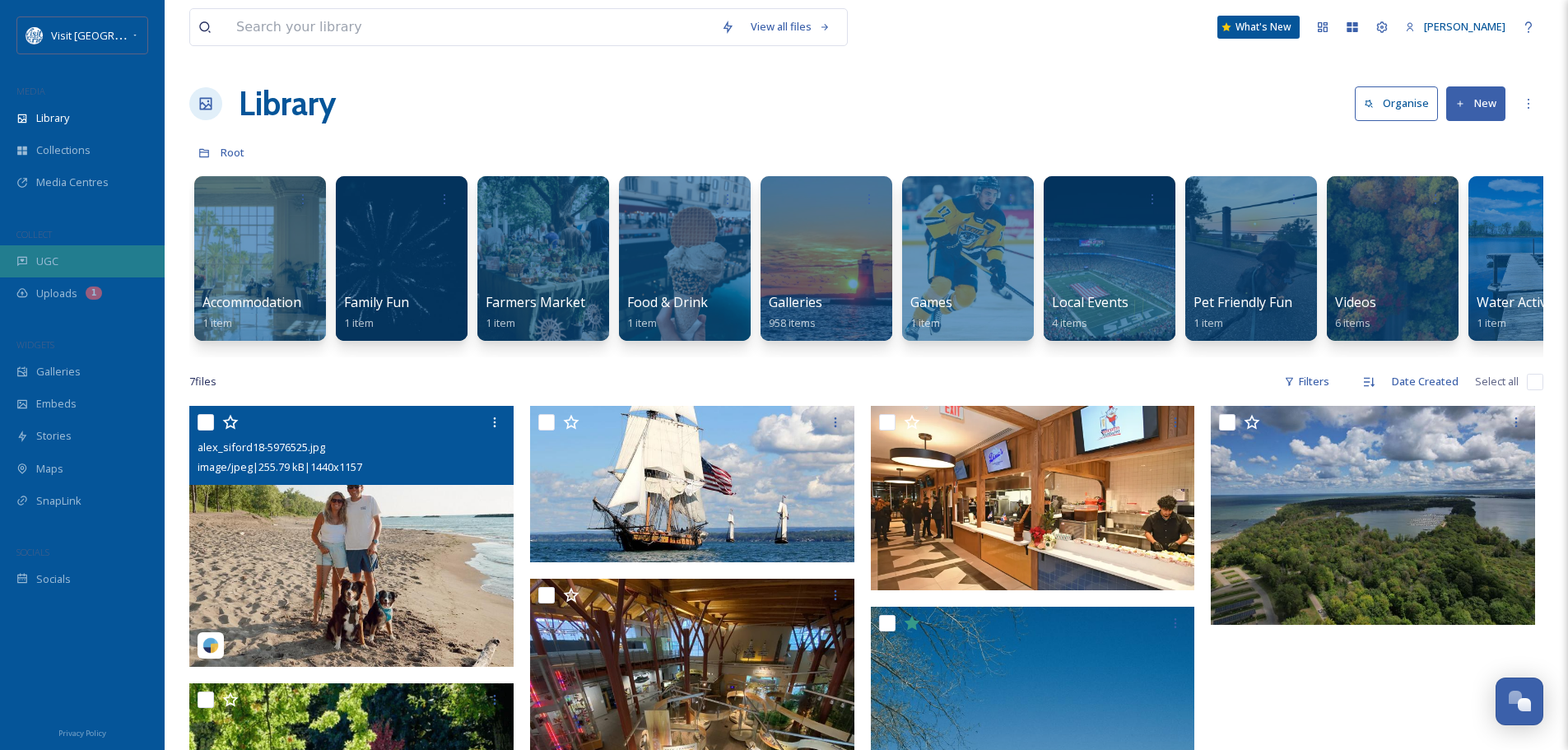
click at [63, 250] on div "UGC" at bounding box center [82, 262] width 165 height 32
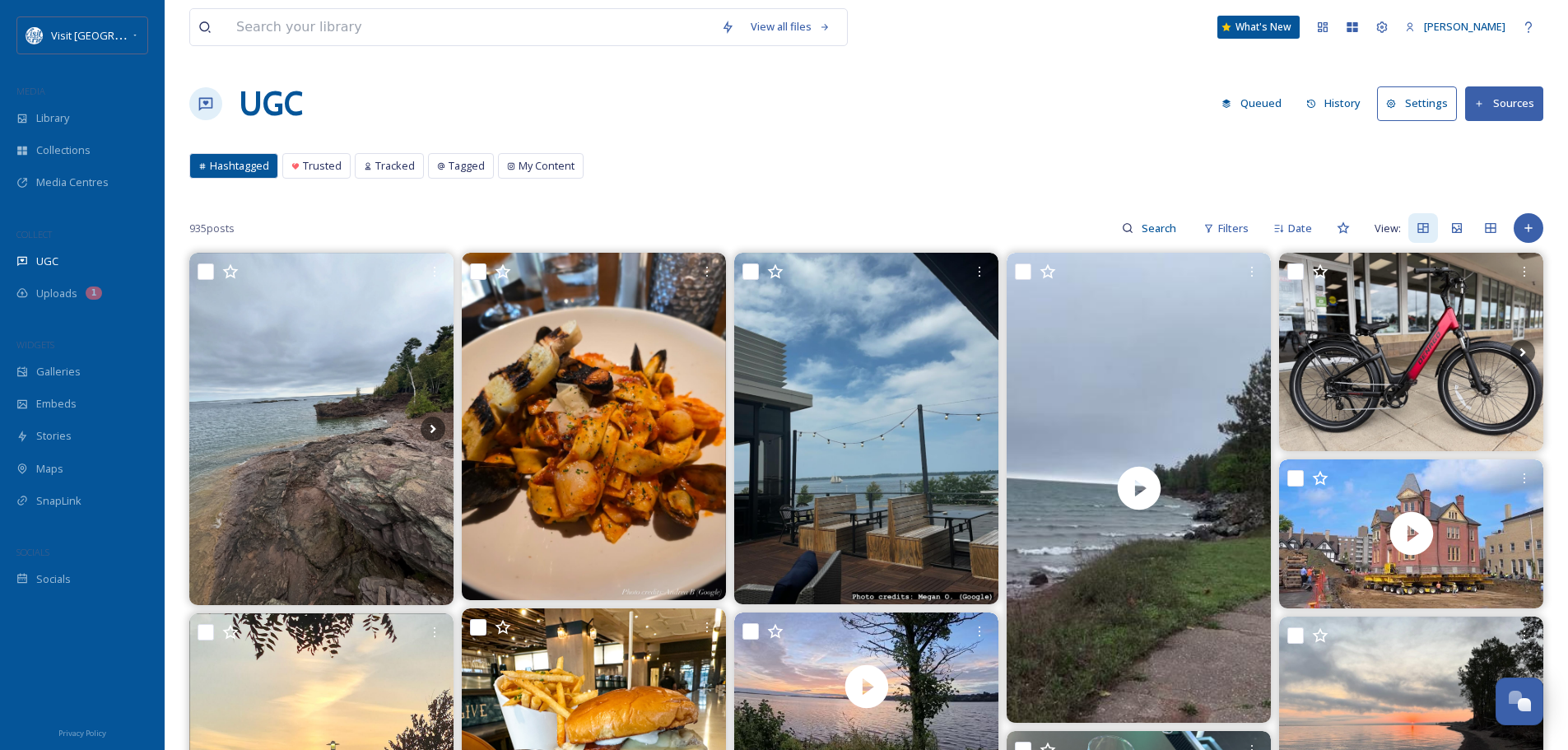
click at [1359, 99] on button "History" at bounding box center [1334, 103] width 72 height 32
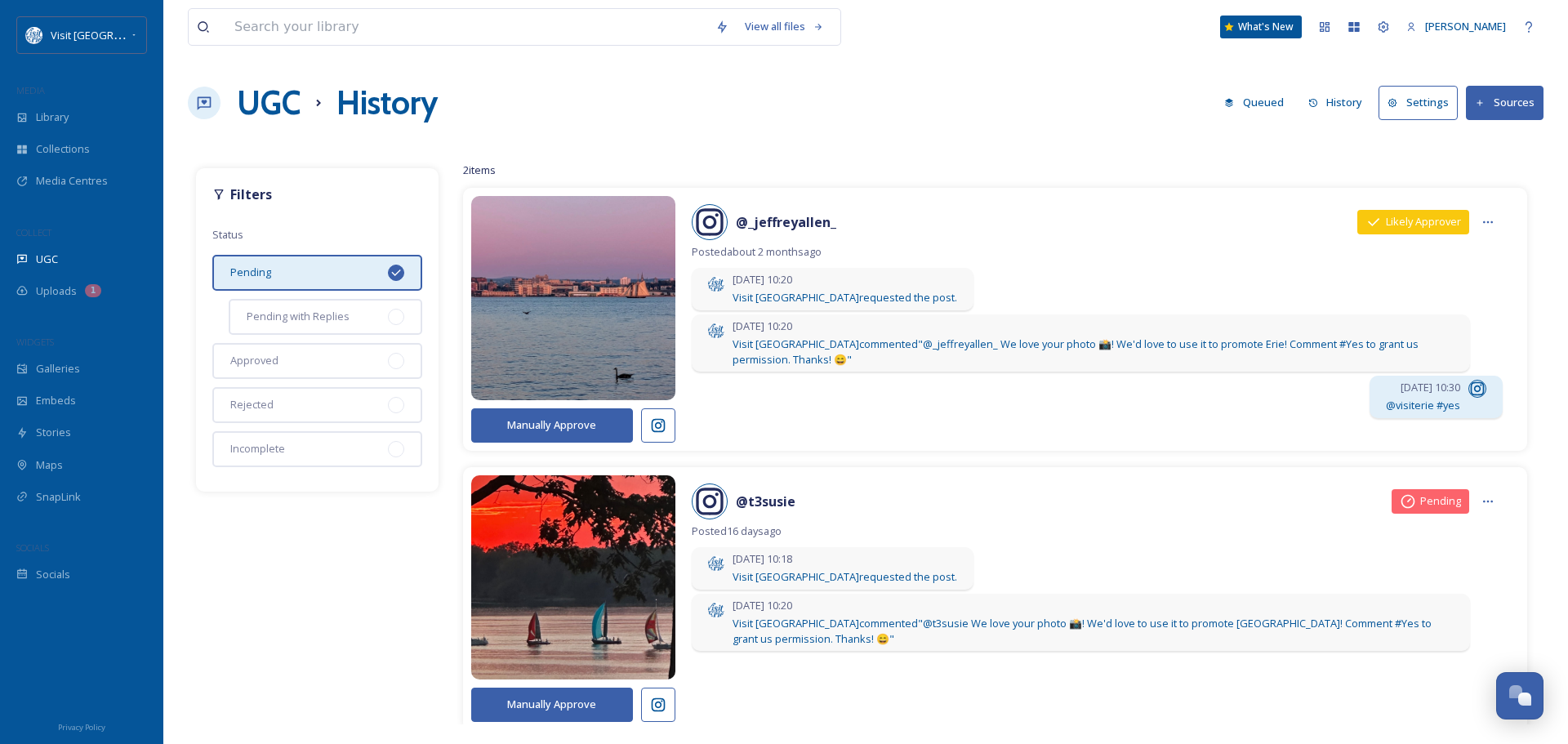
click at [553, 427] on button "Manually Approve" at bounding box center [552, 425] width 162 height 34
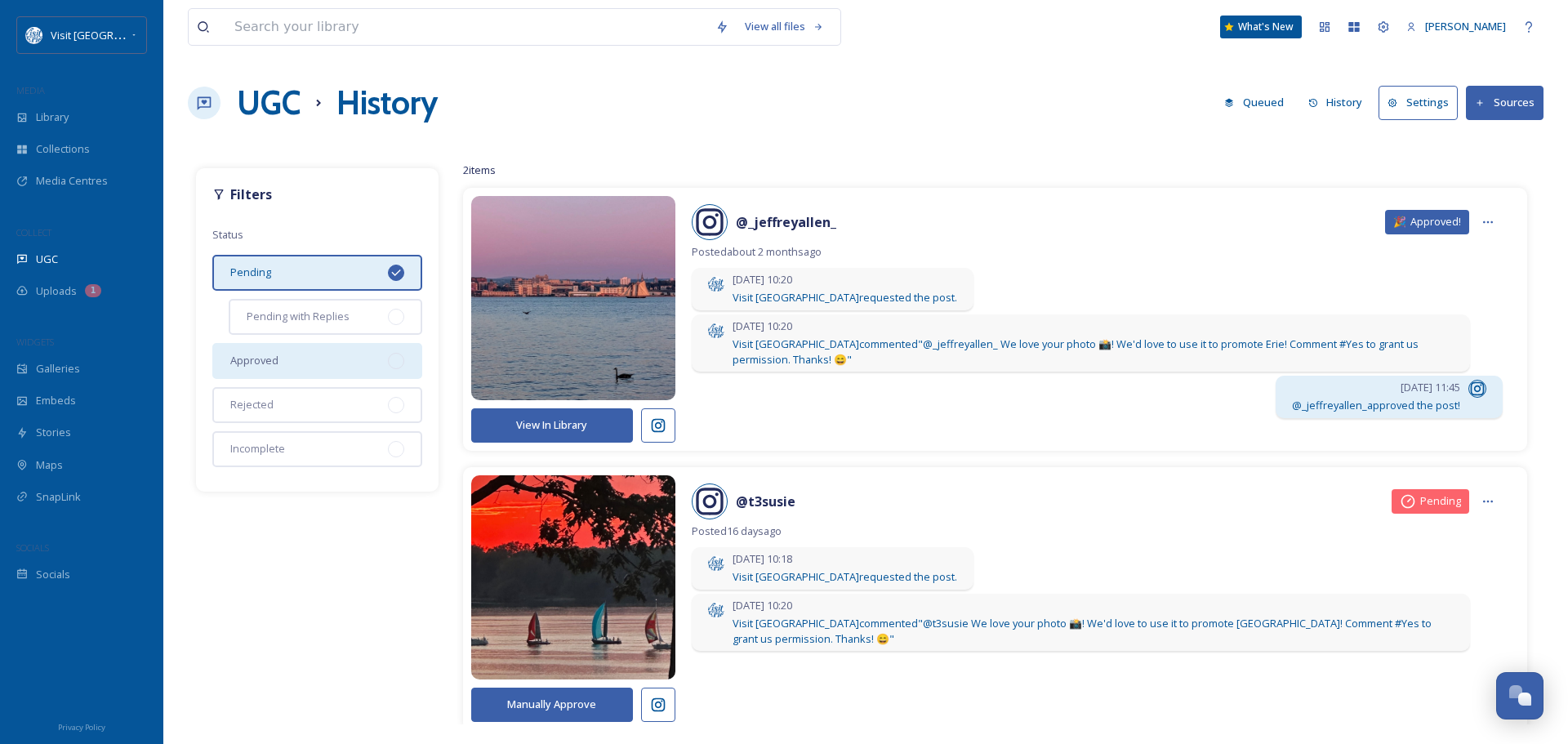
click at [291, 364] on div "Approved" at bounding box center [317, 361] width 210 height 36
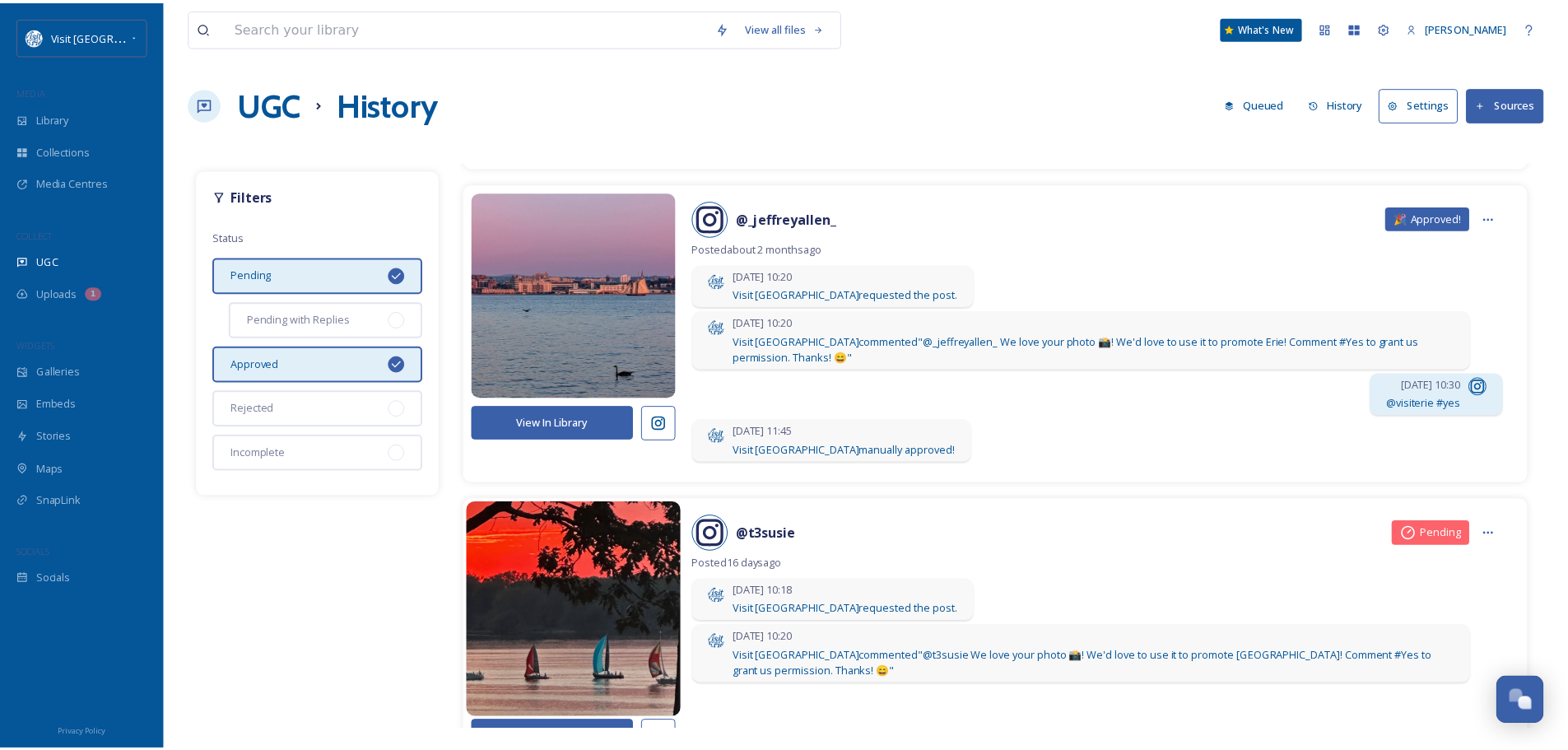
scroll to position [329, 0]
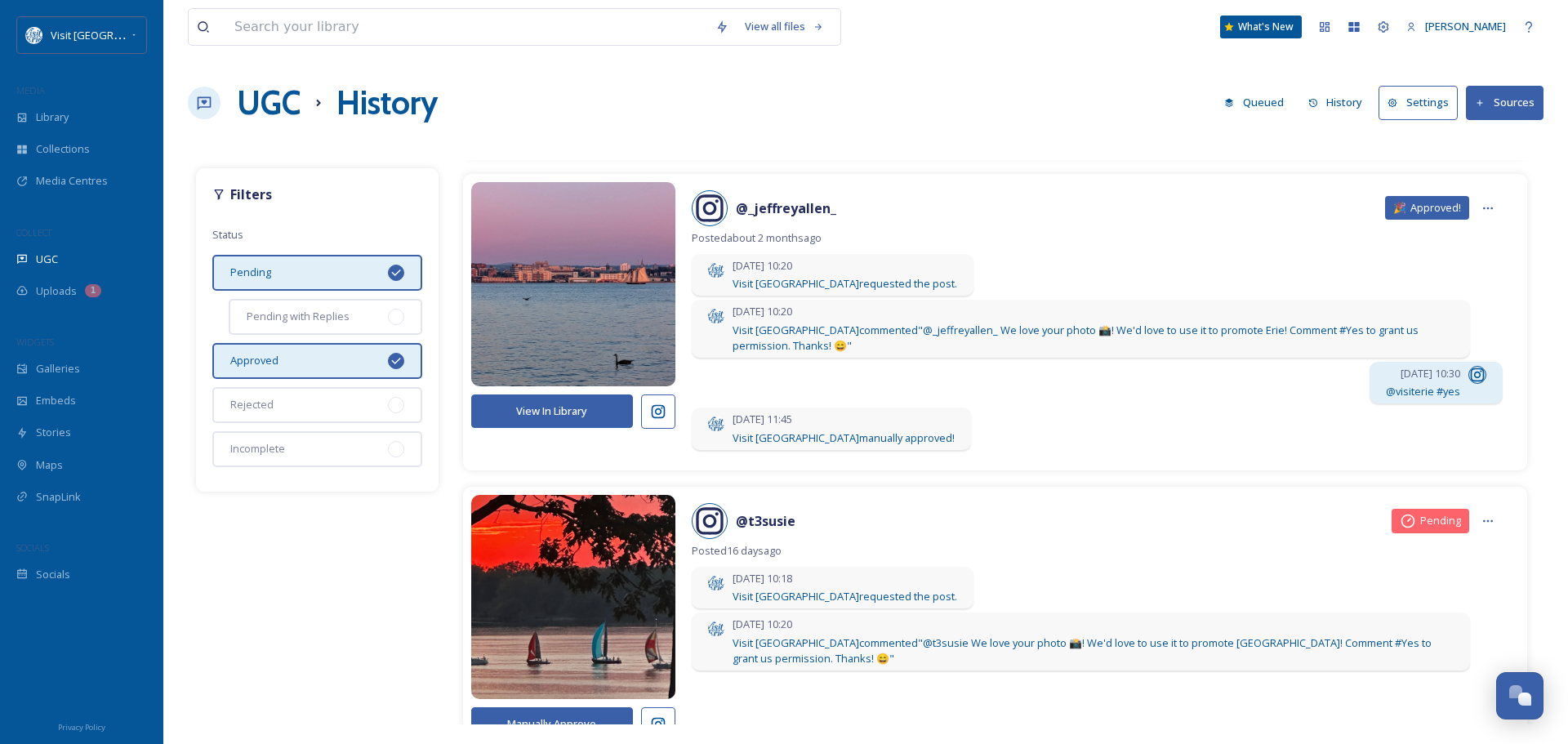
click at [558, 407] on button "View In Library" at bounding box center [552, 411] width 162 height 34
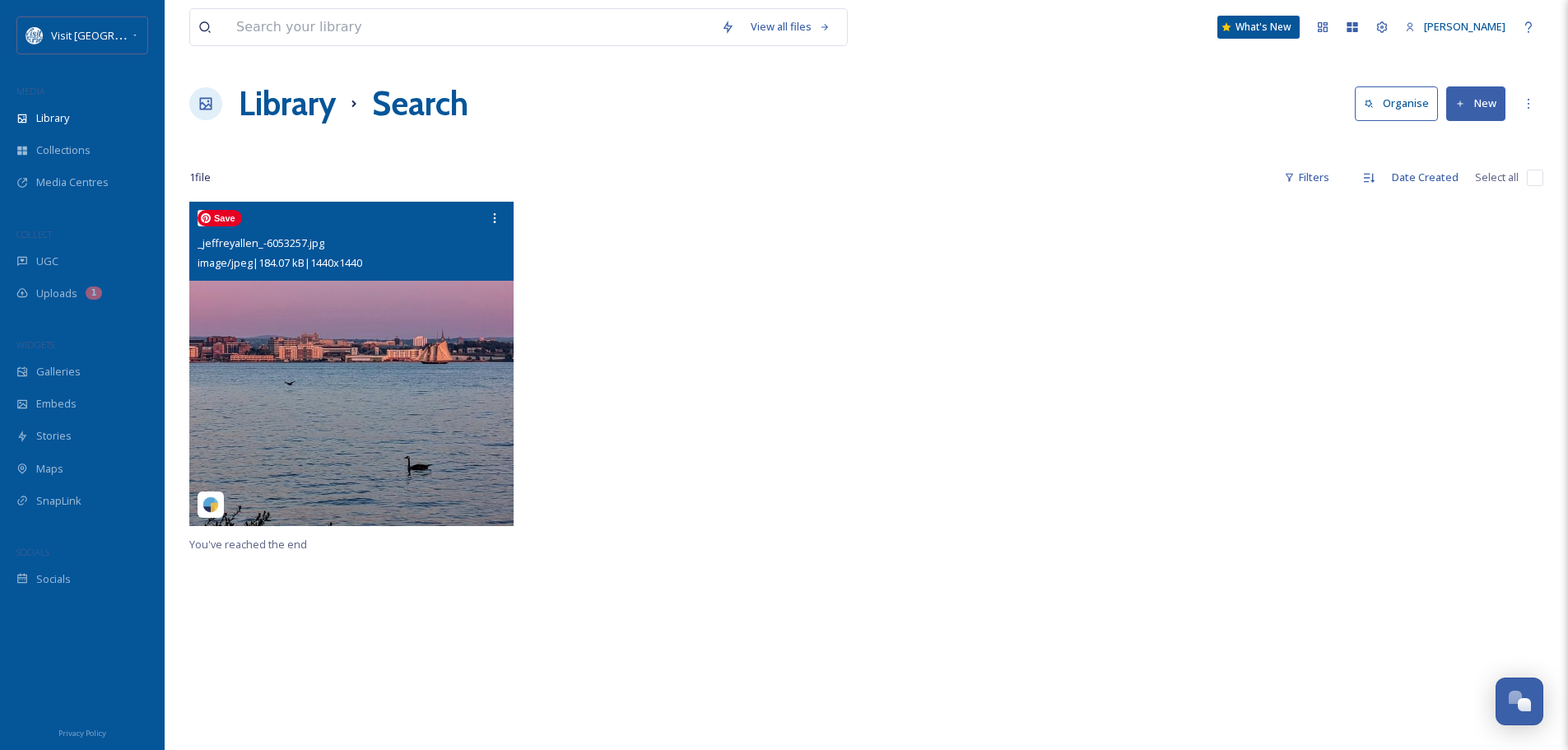
click at [405, 333] on img at bounding box center [351, 363] width 324 height 324
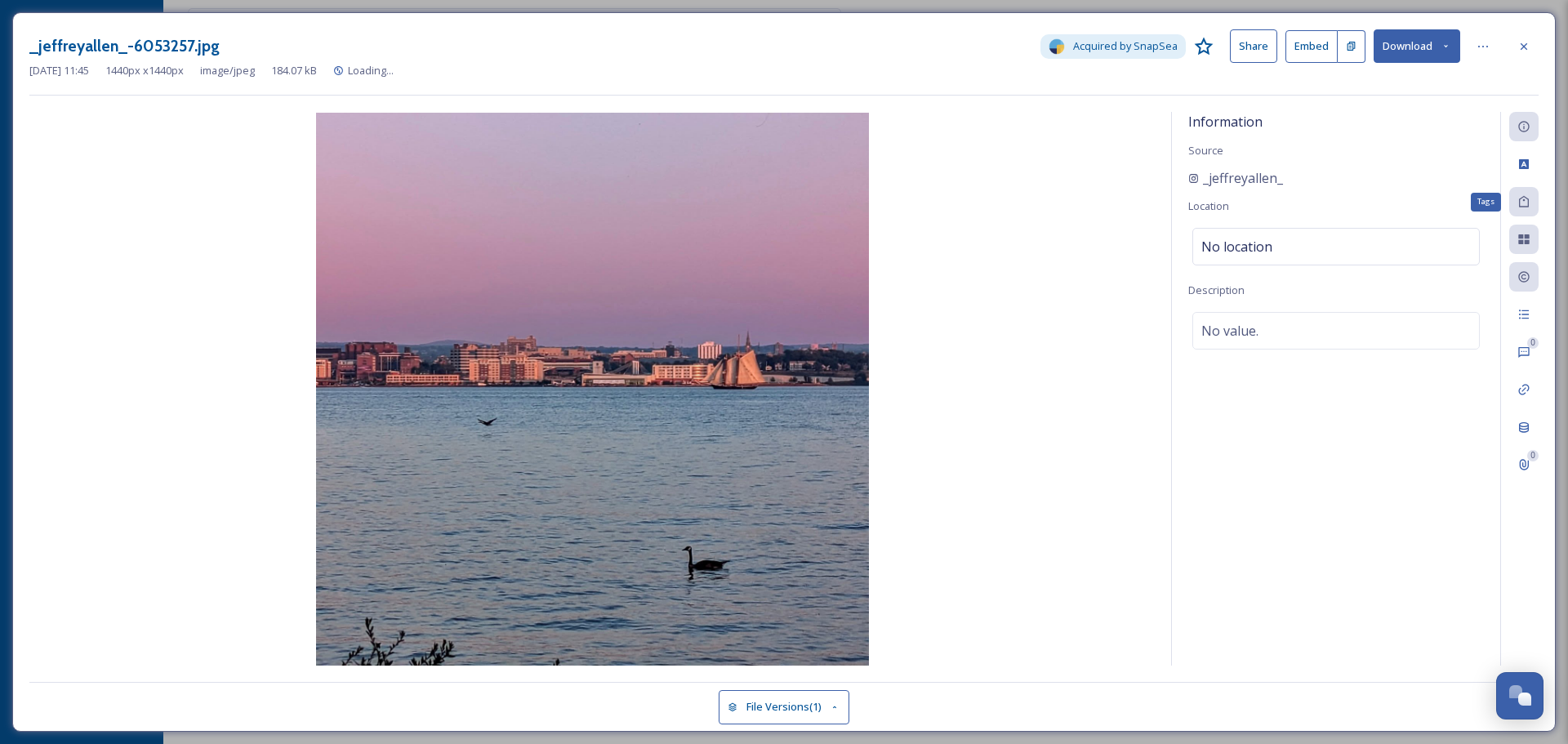
click at [1527, 202] on icon at bounding box center [1523, 201] width 13 height 13
click at [1521, 157] on icon at bounding box center [1523, 163] width 13 height 13
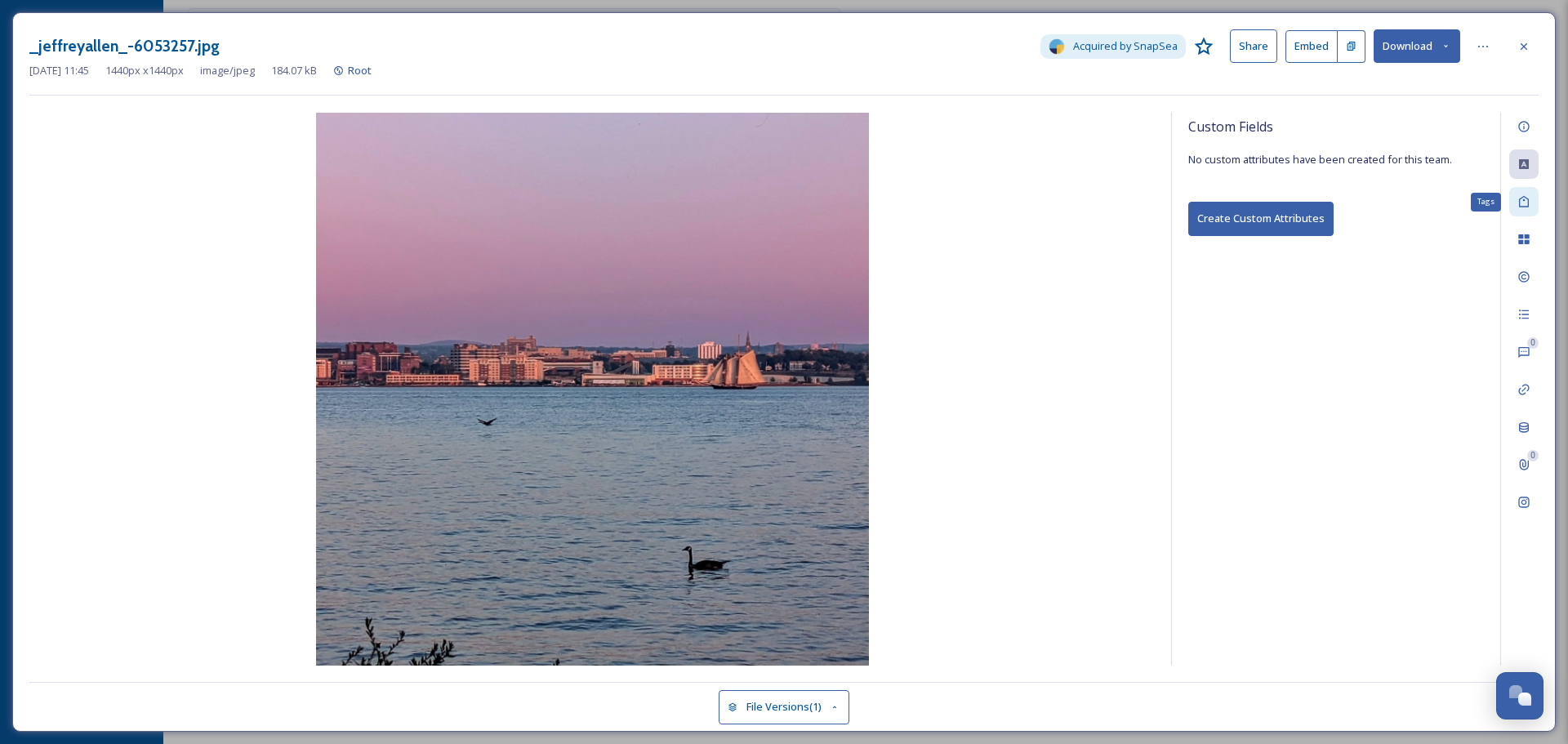
click at [1522, 204] on icon at bounding box center [1523, 201] width 13 height 13
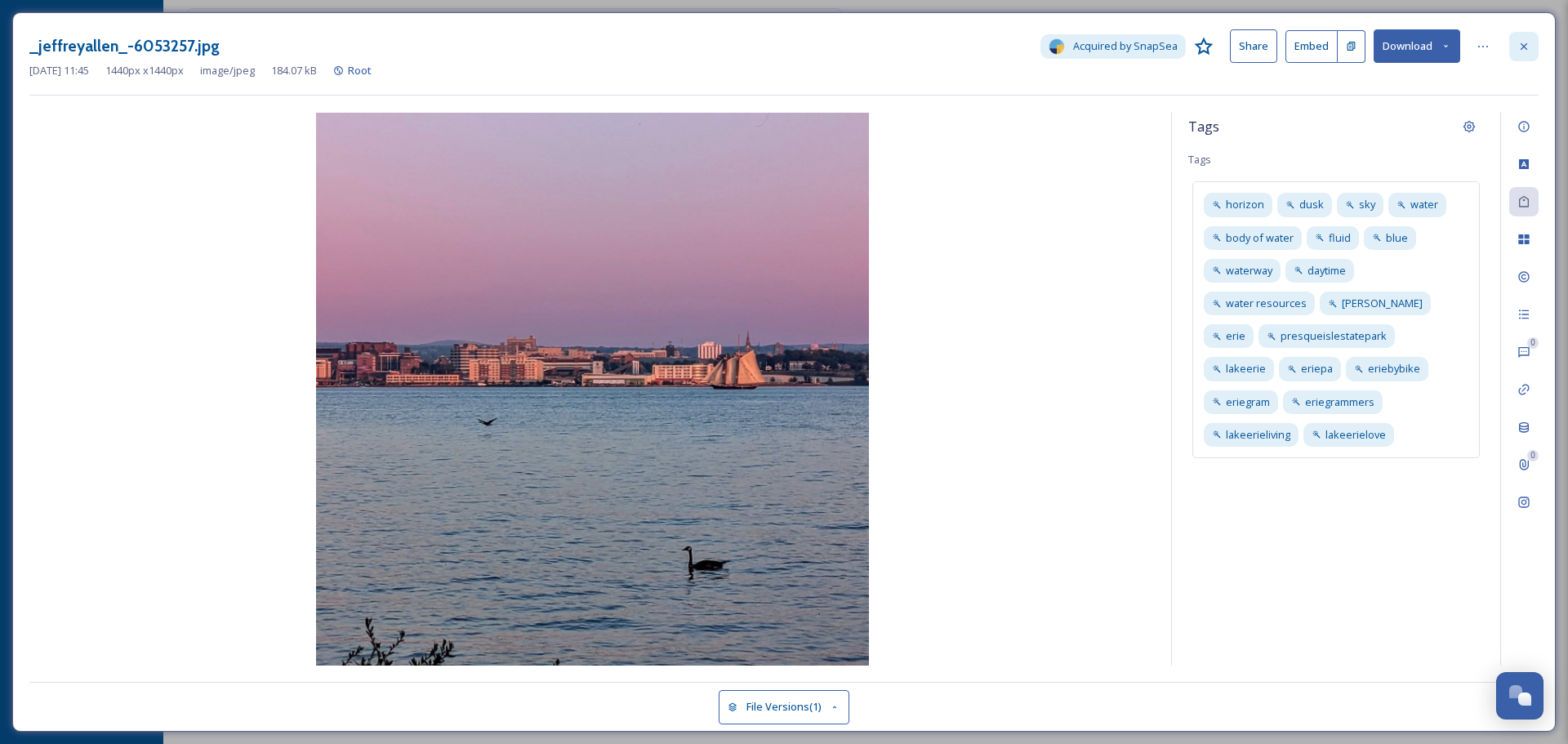
click at [1521, 40] on icon at bounding box center [1523, 46] width 13 height 13
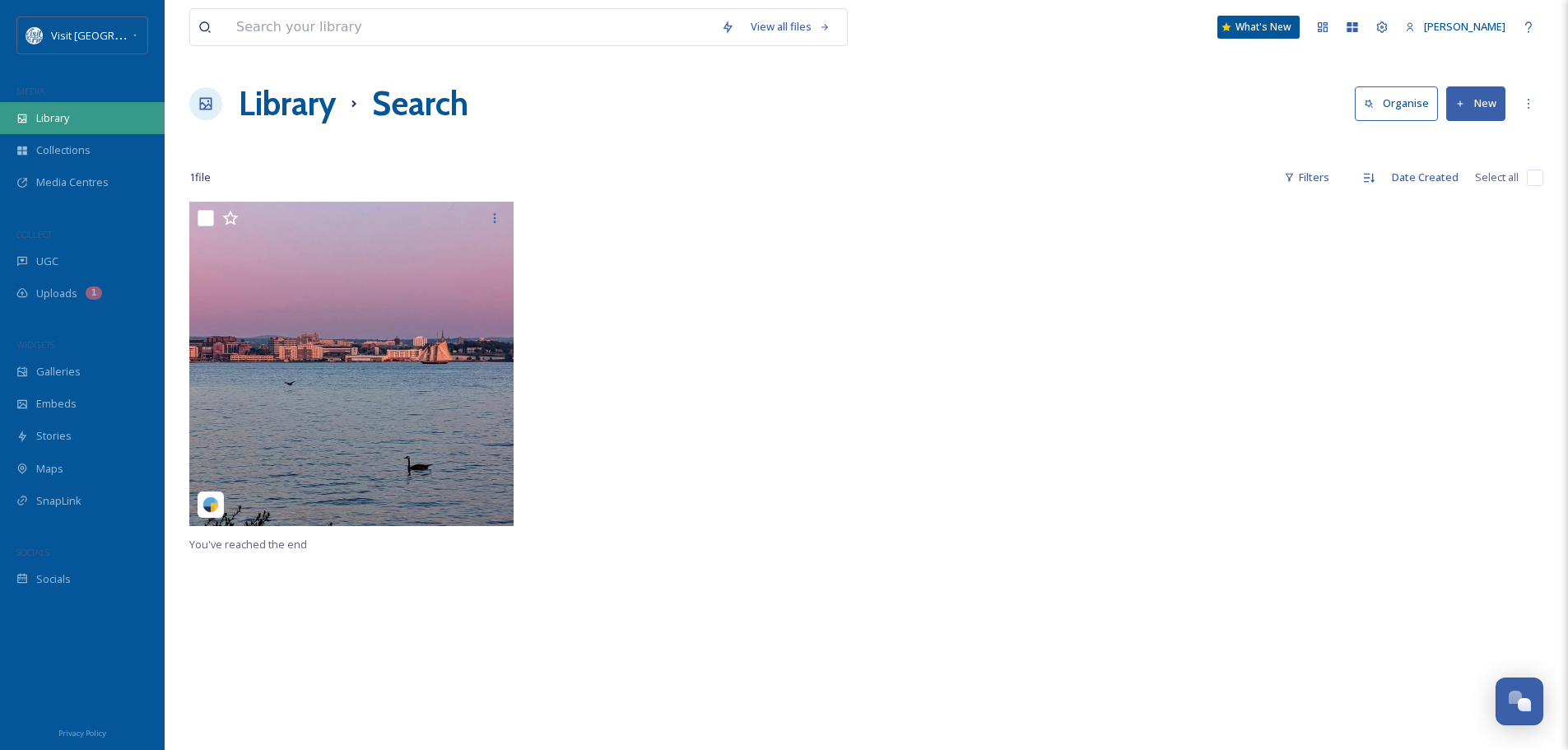
click at [67, 114] on span "Library" at bounding box center [52, 118] width 33 height 15
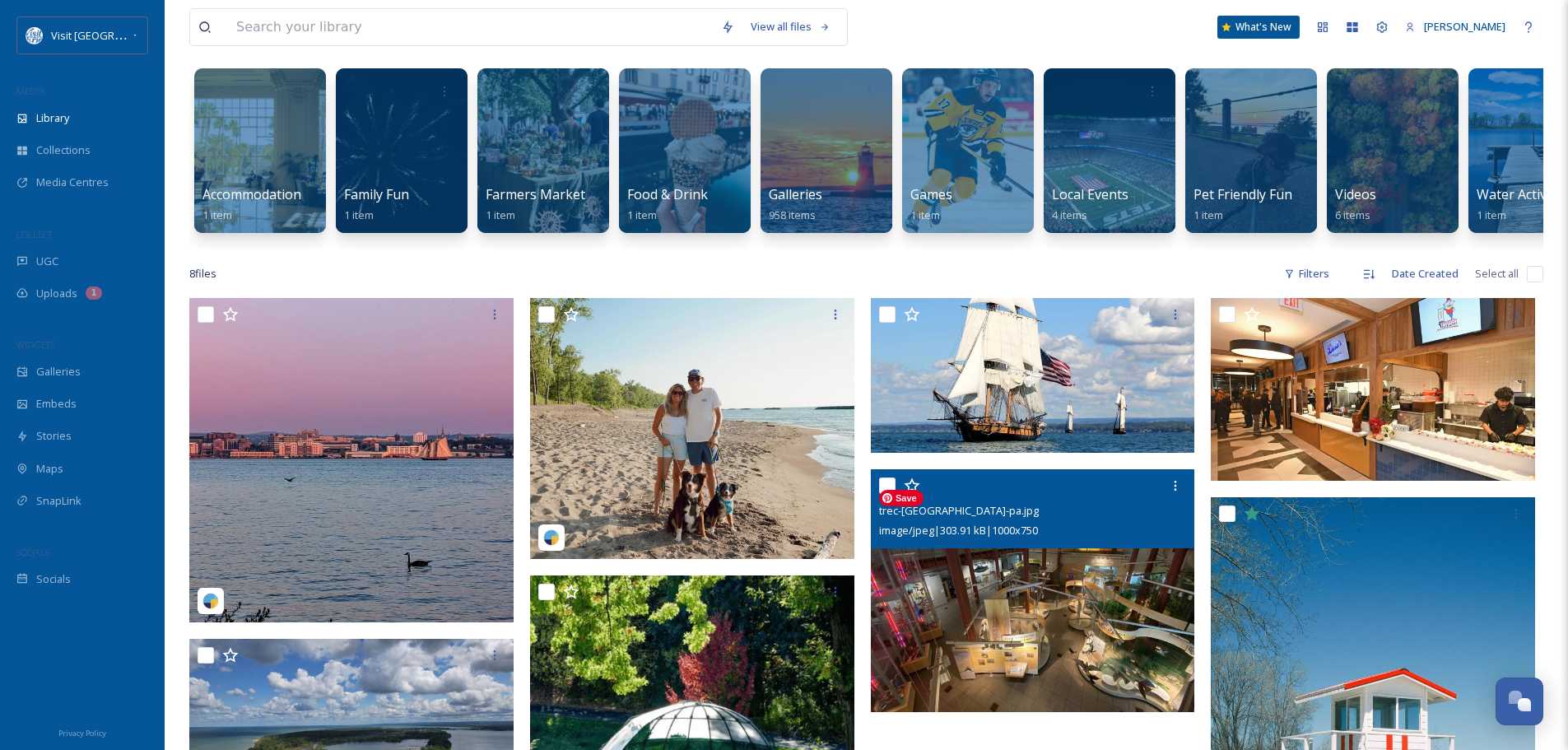
scroll to position [82, 0]
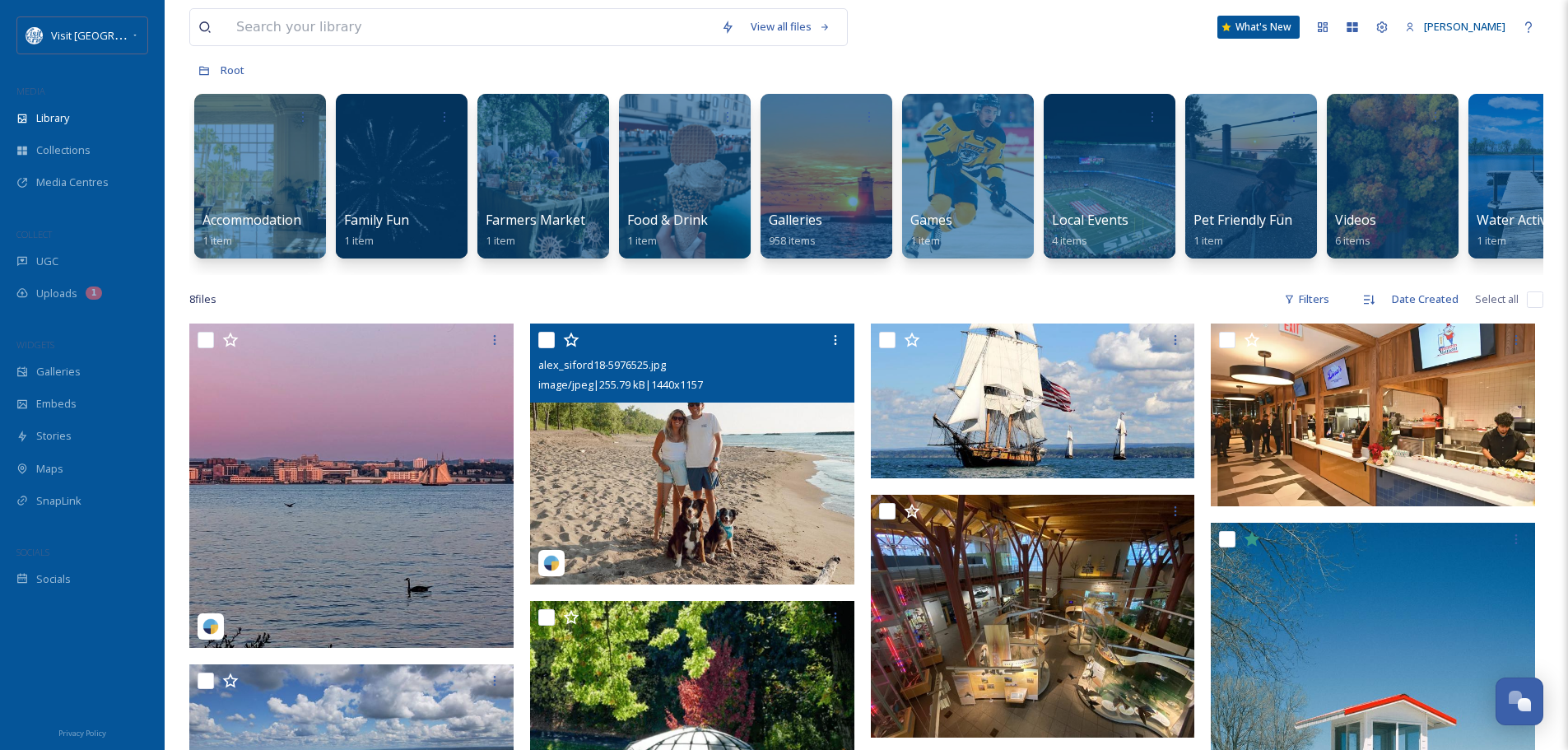
click at [543, 348] on input "checkbox" at bounding box center [546, 340] width 16 height 16
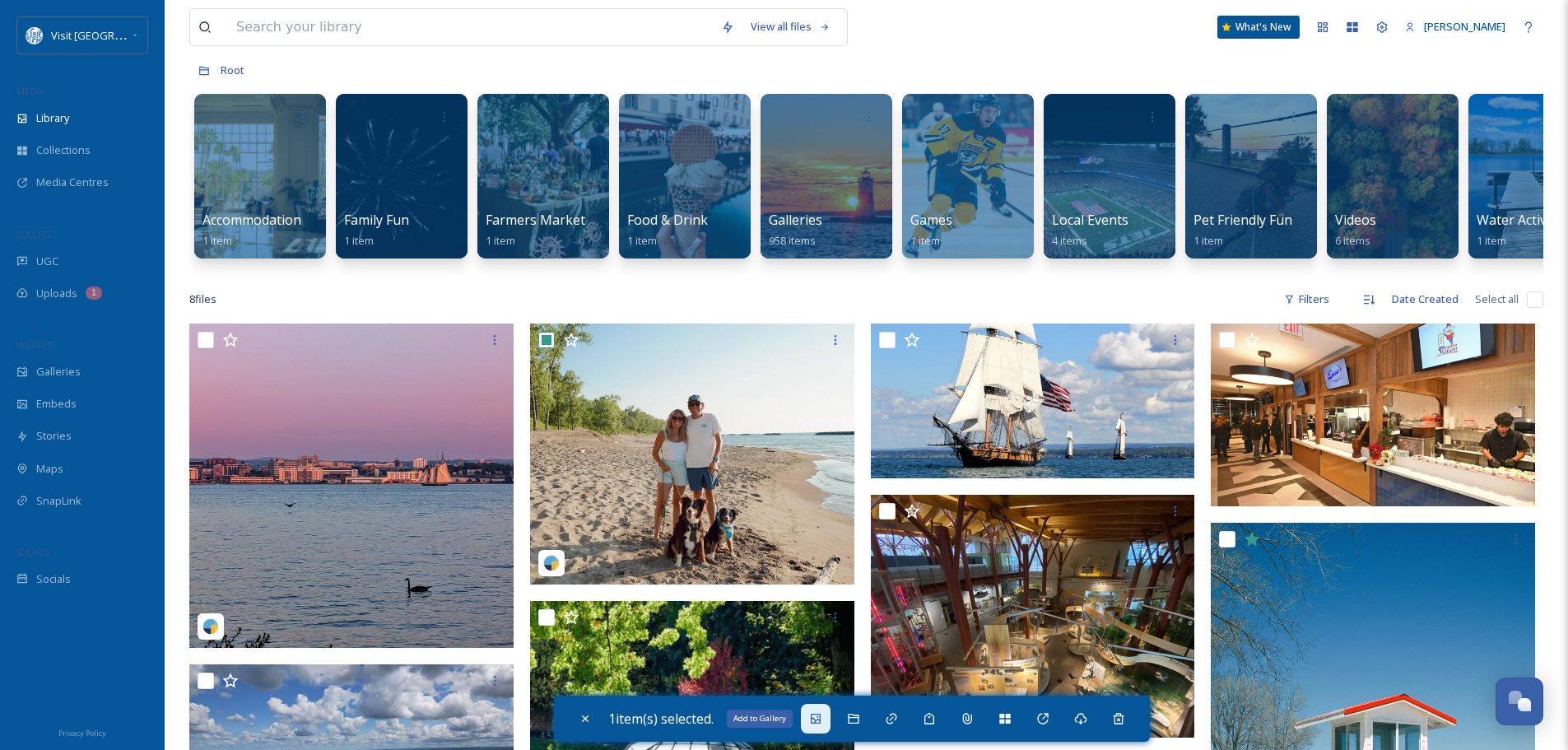
click at [821, 724] on icon at bounding box center [816, 719] width 10 height 10
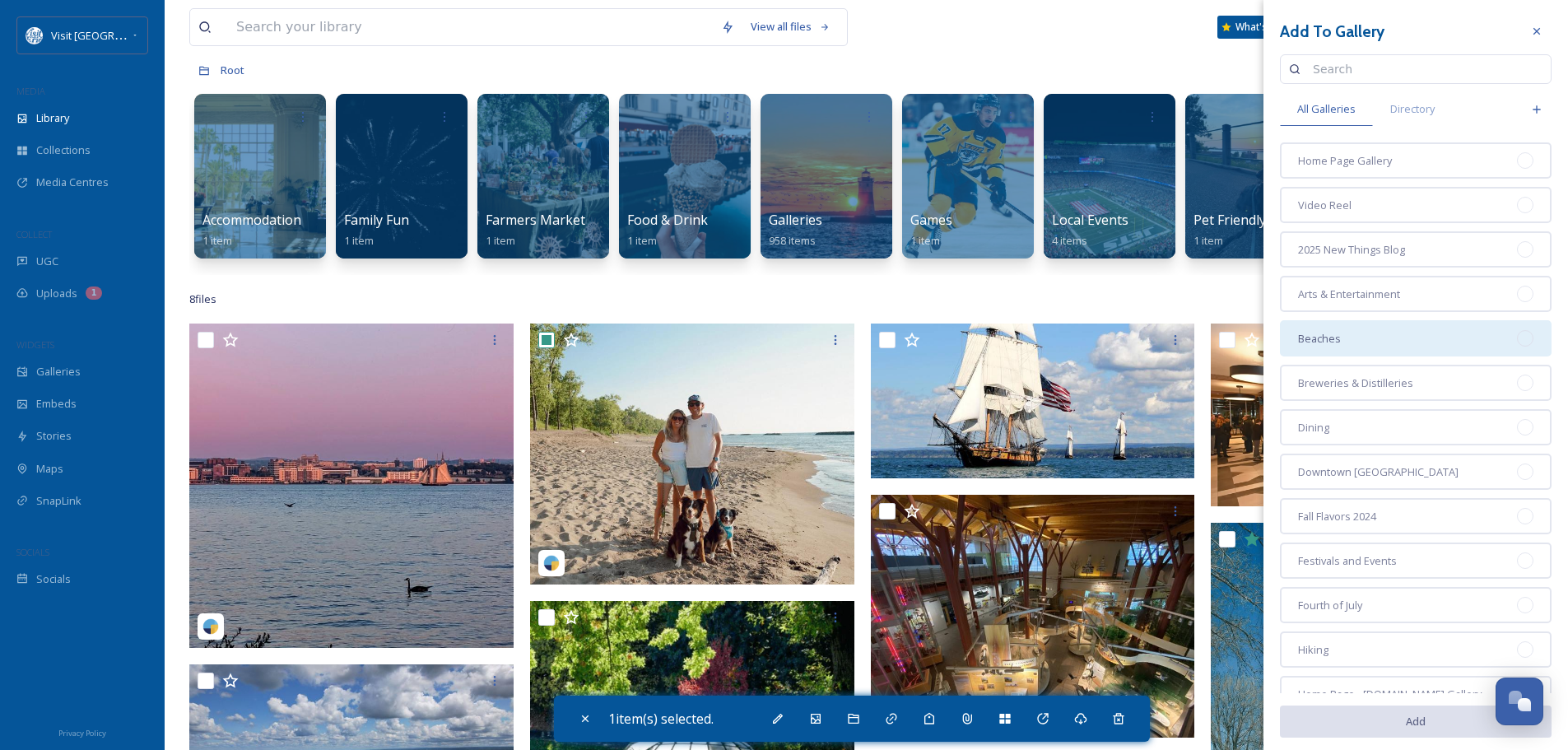
click at [1517, 341] on div at bounding box center [1524, 338] width 16 height 16
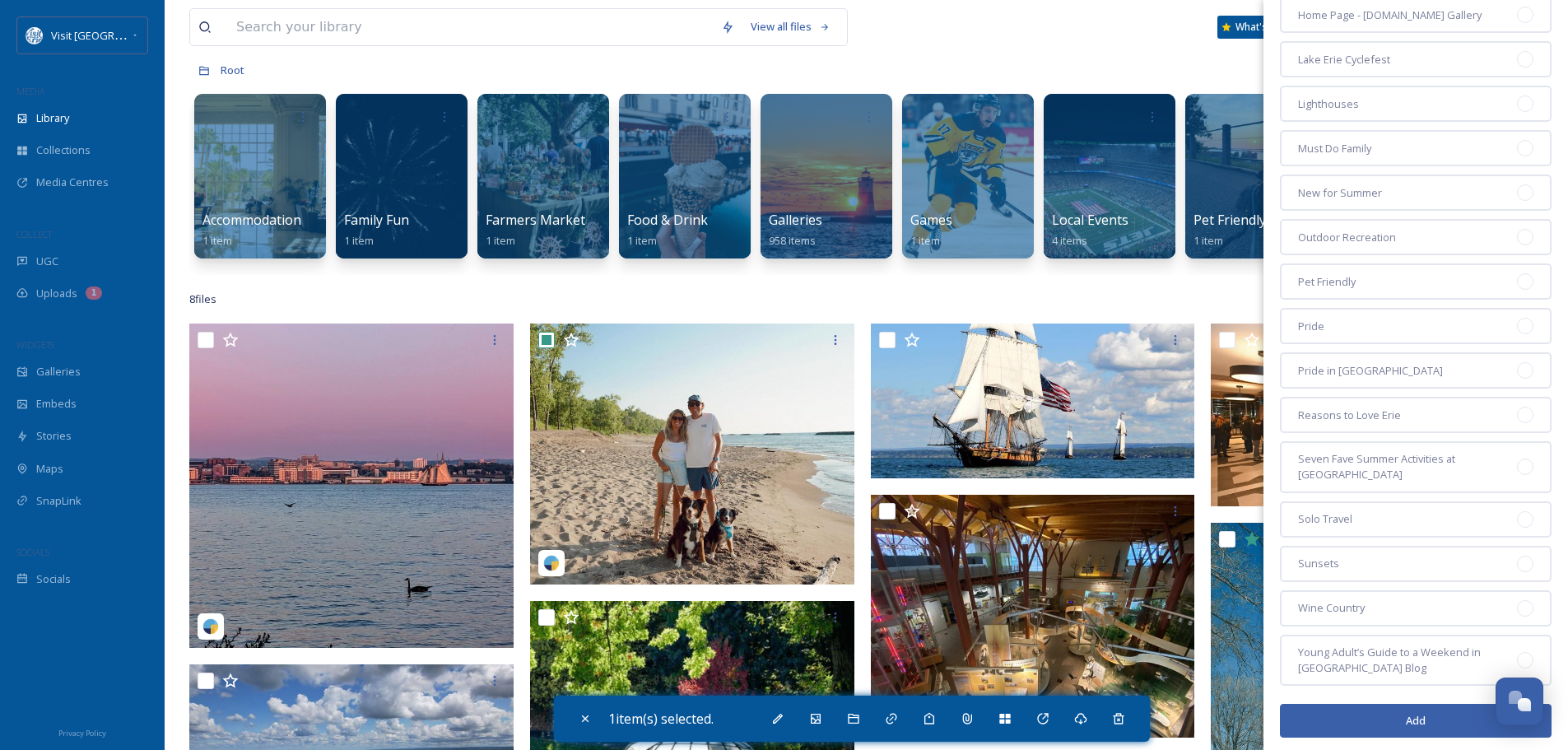
scroll to position [683, 0]
click at [1437, 703] on button "Add" at bounding box center [1415, 719] width 271 height 34
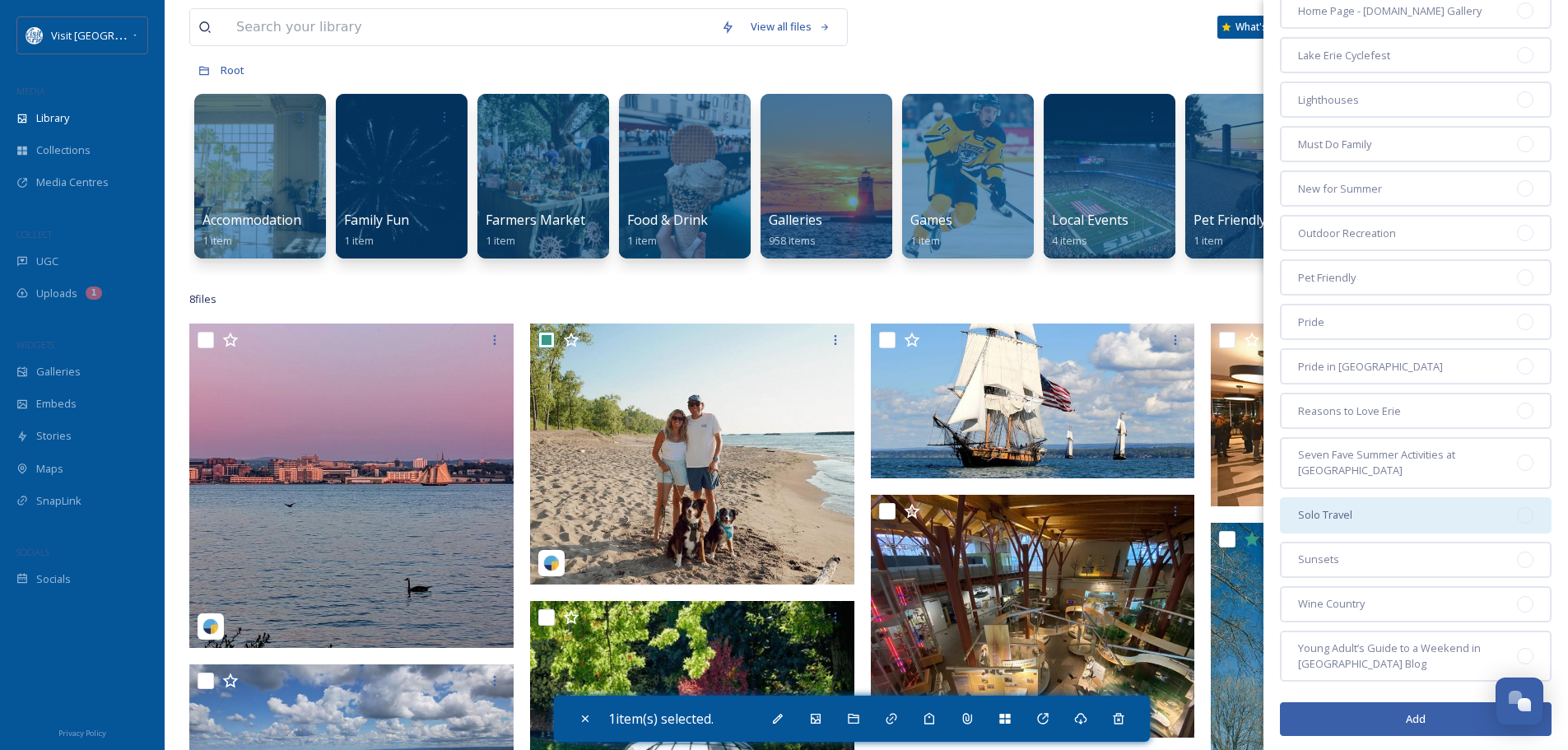
scroll to position [683, 0]
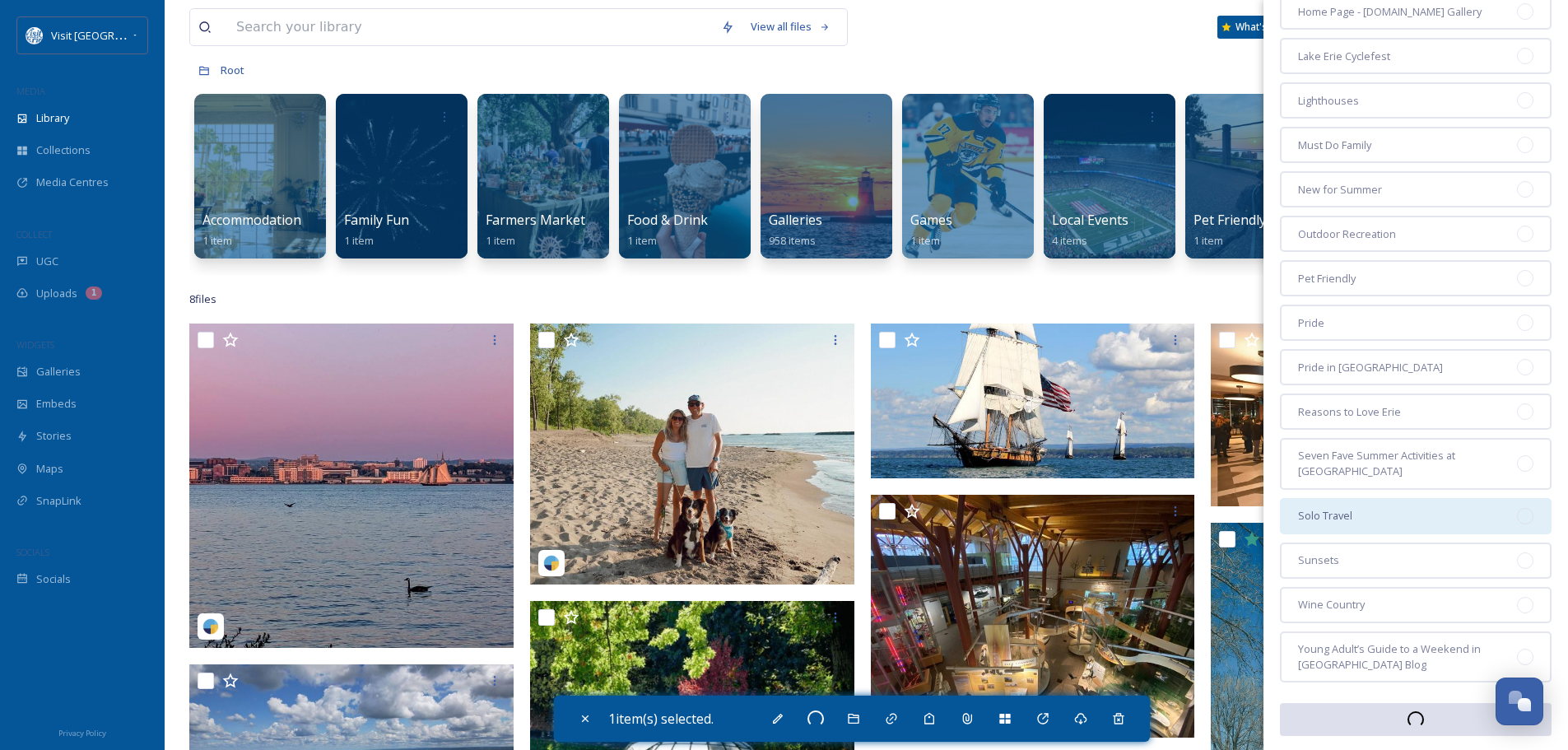
checkbox input "false"
